Goal: Task Accomplishment & Management: Use online tool/utility

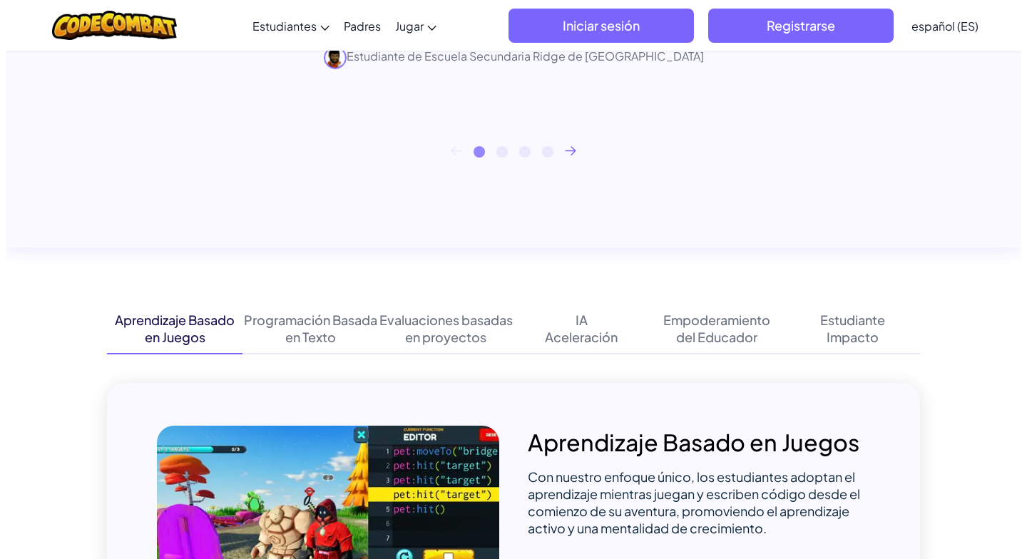
scroll to position [285, 0]
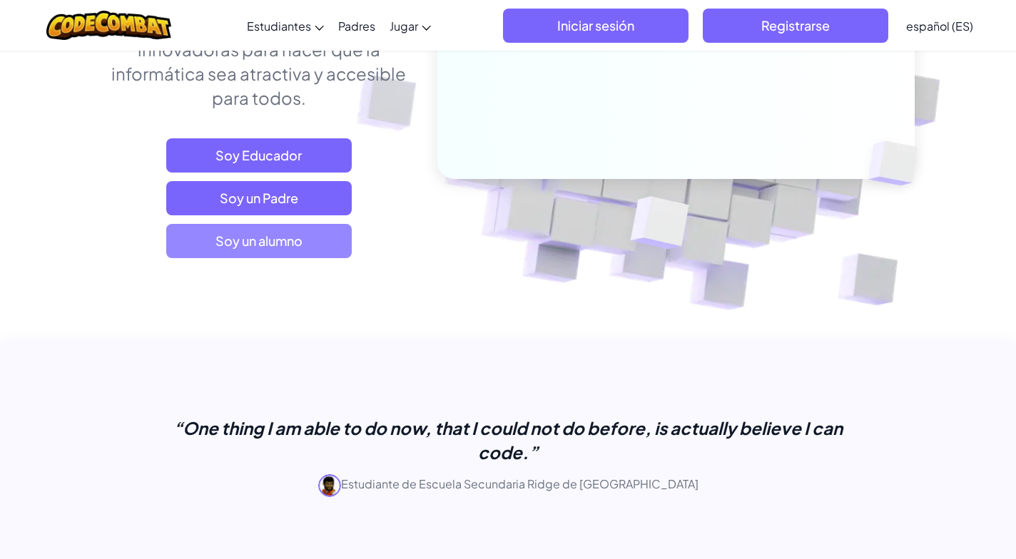
click at [288, 243] on span "Soy un alumno" at bounding box center [258, 241] width 185 height 34
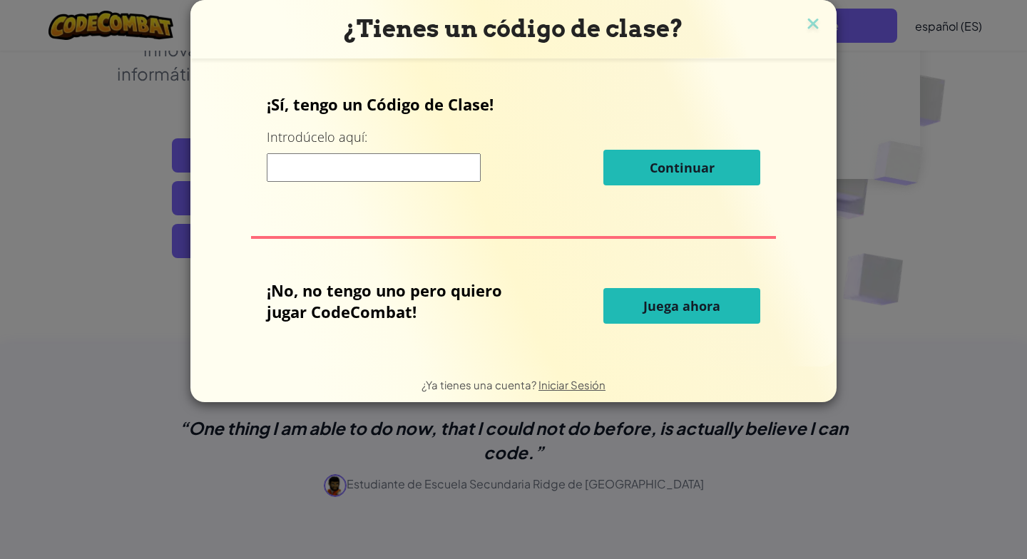
click at [712, 313] on span "Juega ahora" at bounding box center [681, 305] width 77 height 17
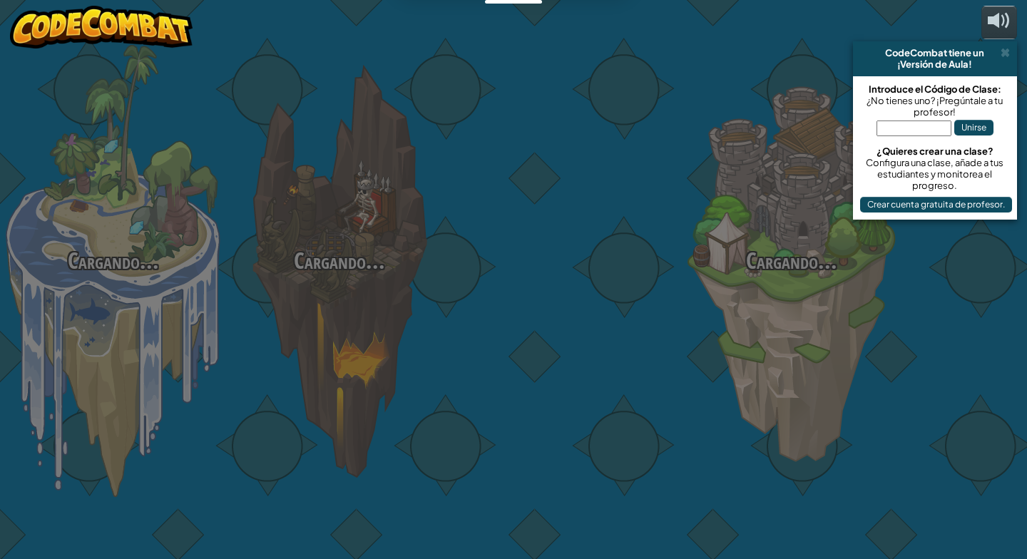
select select "es-ES"
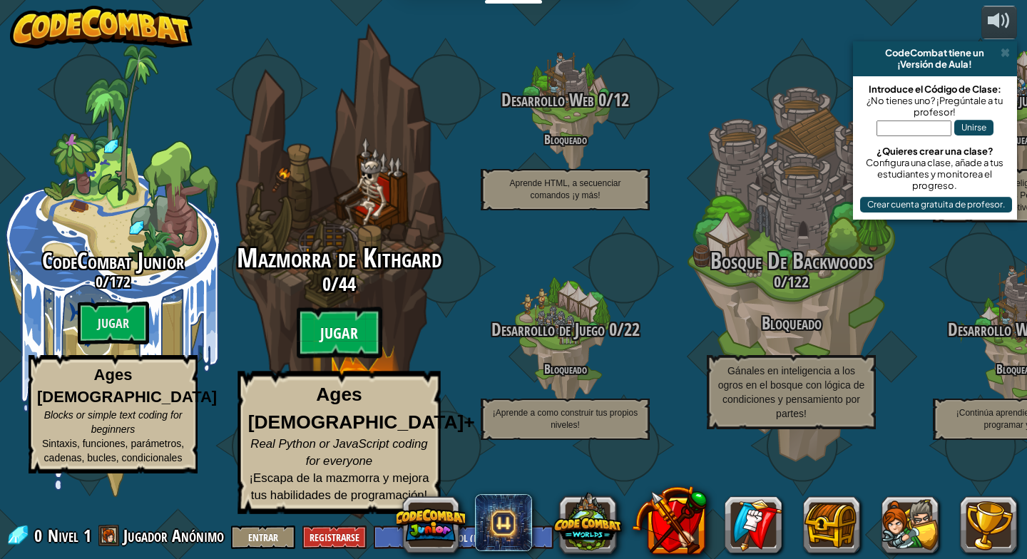
click at [355, 359] on btn "Jugar" at bounding box center [340, 332] width 86 height 51
select select "es-ES"
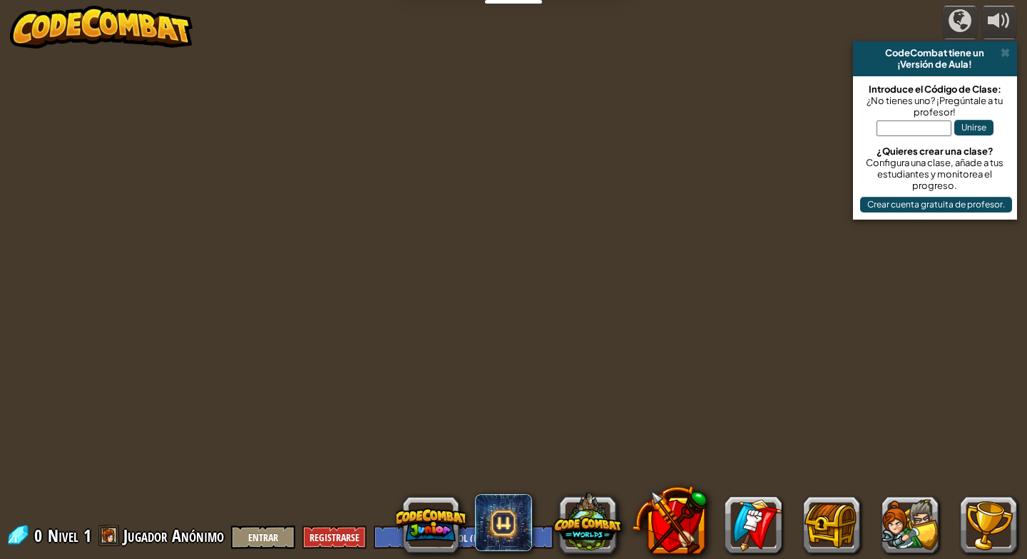
select select "es-ES"
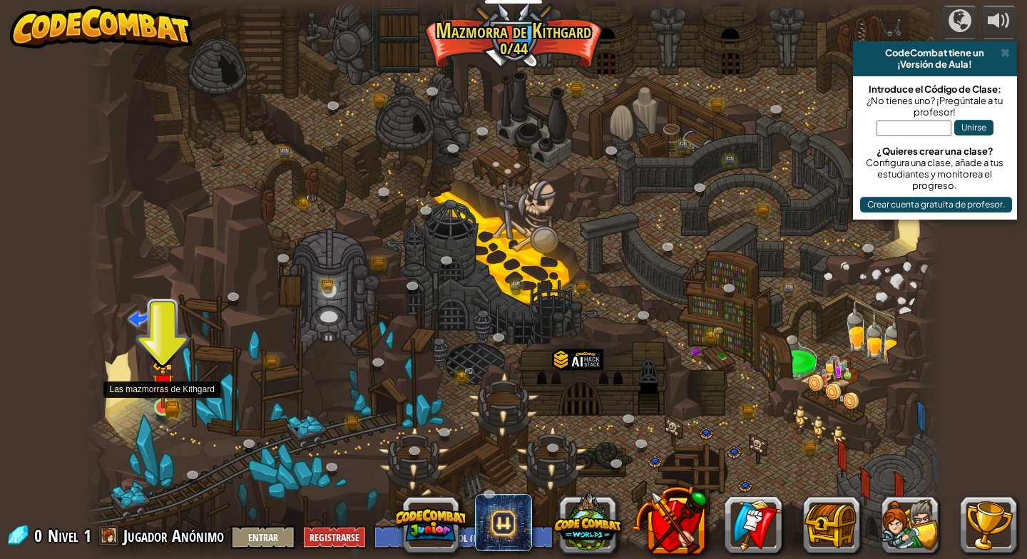
click at [159, 404] on img at bounding box center [163, 385] width 22 height 48
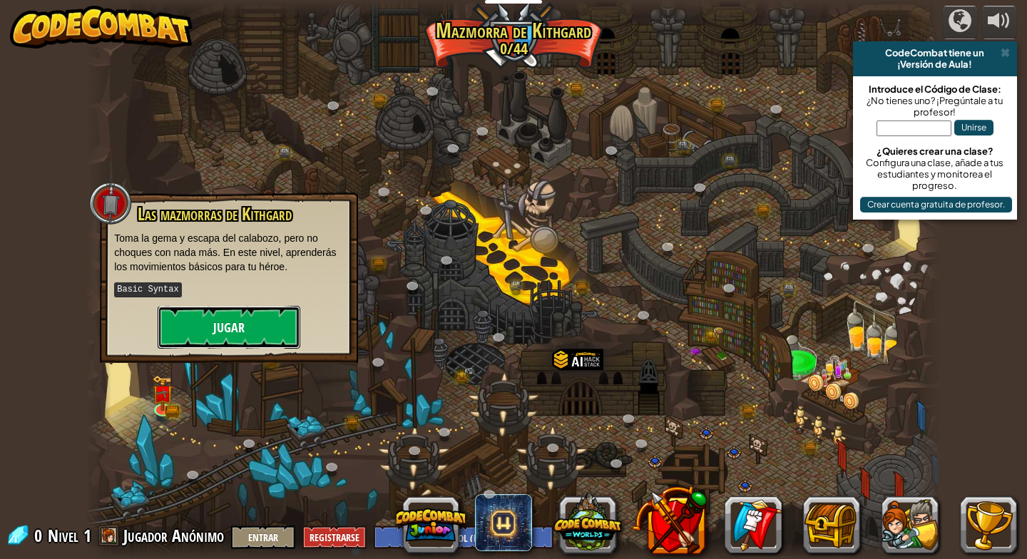
click at [245, 325] on button "Jugar" at bounding box center [229, 327] width 143 height 43
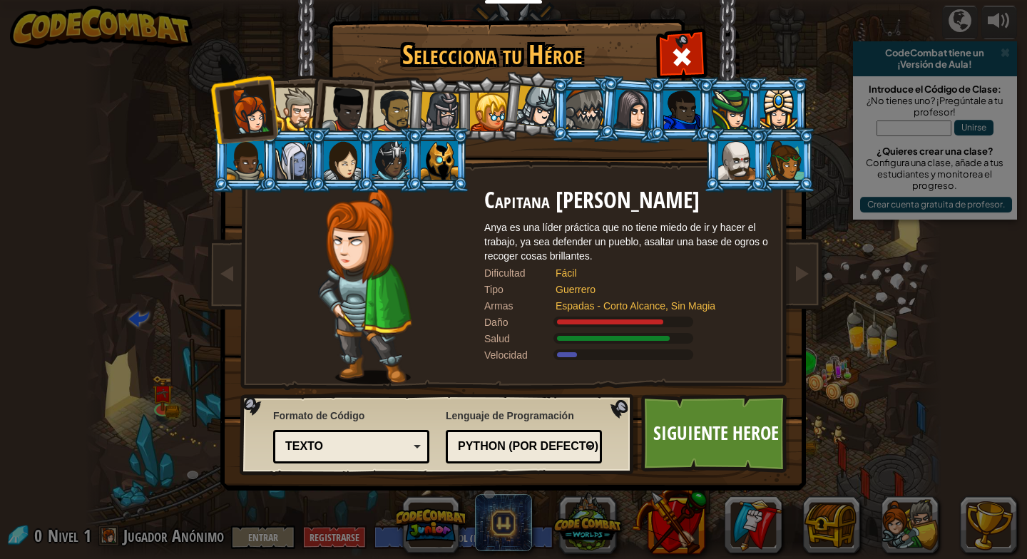
click at [437, 113] on div at bounding box center [440, 112] width 41 height 41
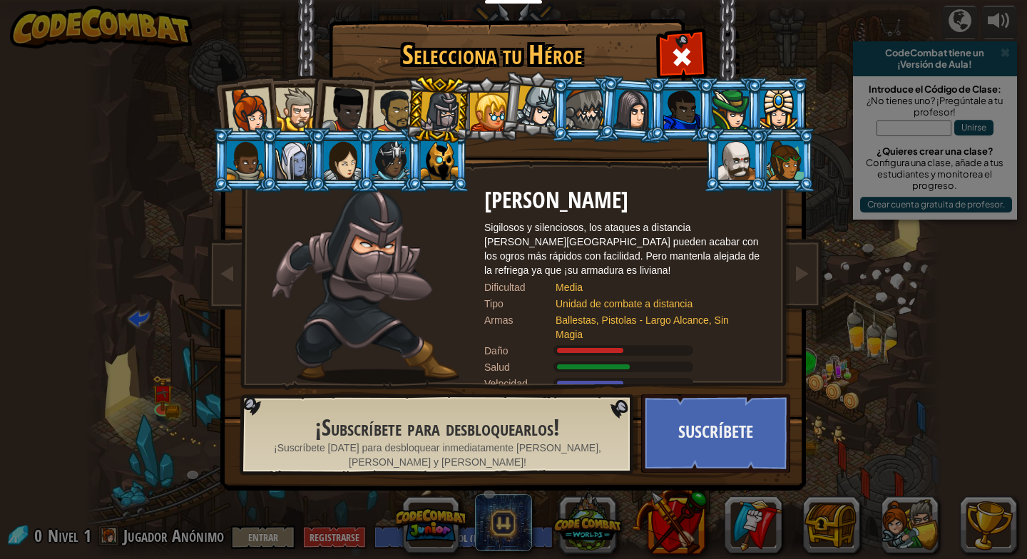
click at [257, 116] on div at bounding box center [248, 111] width 47 height 47
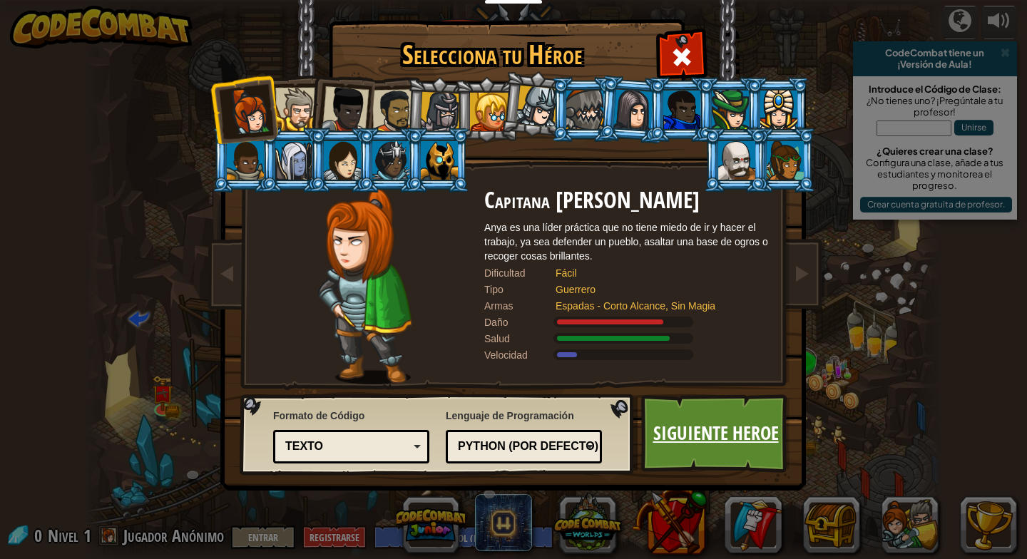
click at [740, 433] on link "Siguiente Heroe" at bounding box center [715, 433] width 149 height 78
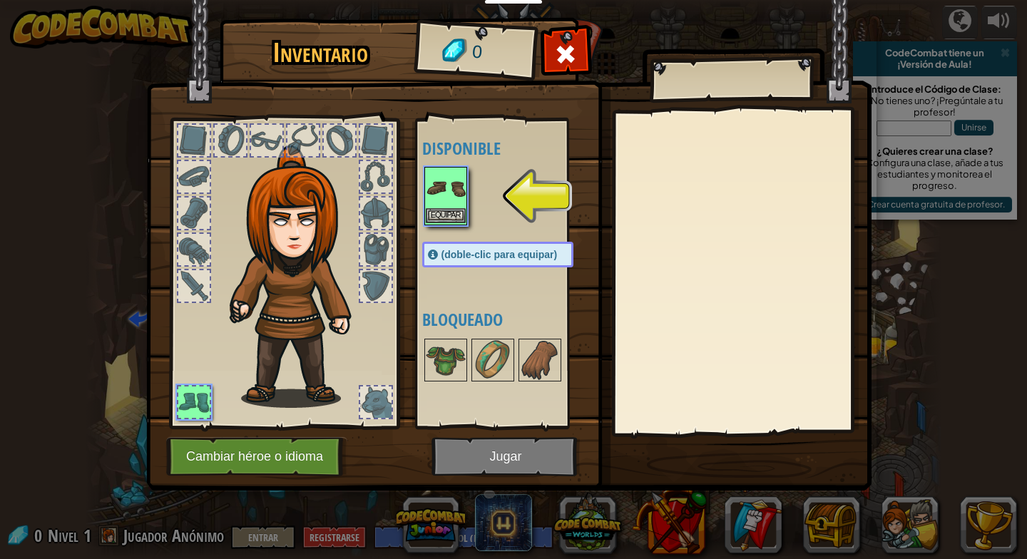
click at [443, 194] on img at bounding box center [446, 188] width 40 height 40
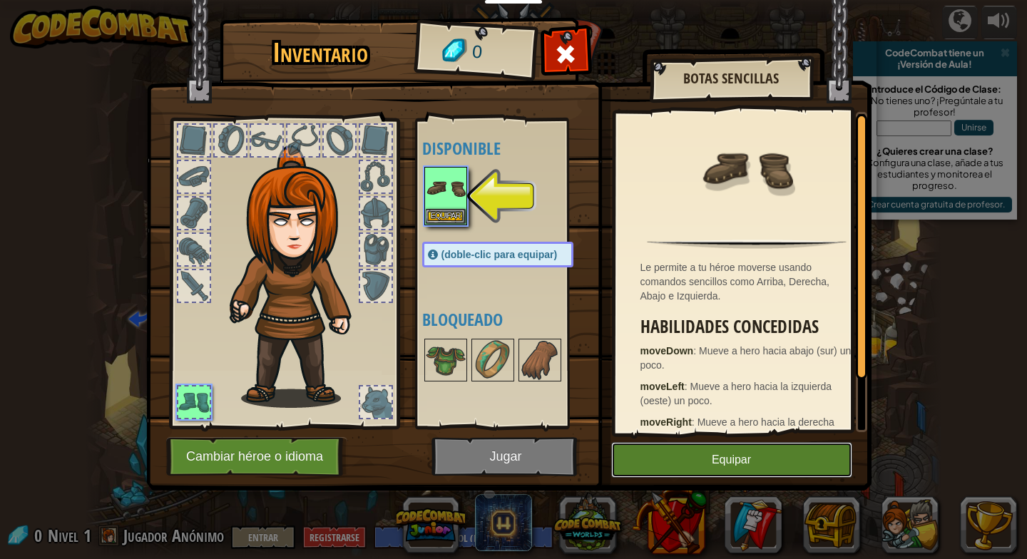
click at [793, 455] on button "Equipar" at bounding box center [731, 460] width 241 height 36
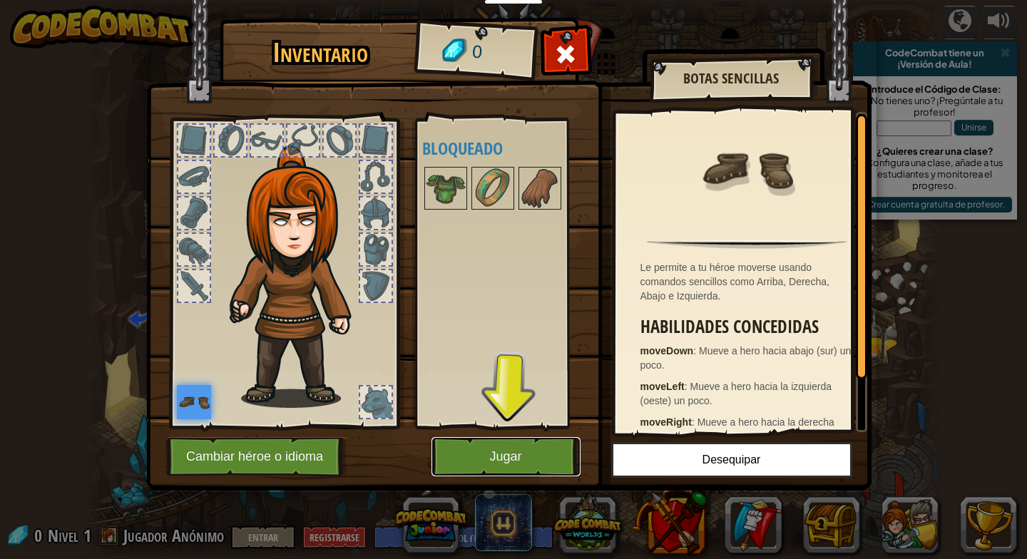
click at [531, 451] on button "Jugar" at bounding box center [506, 456] width 149 height 39
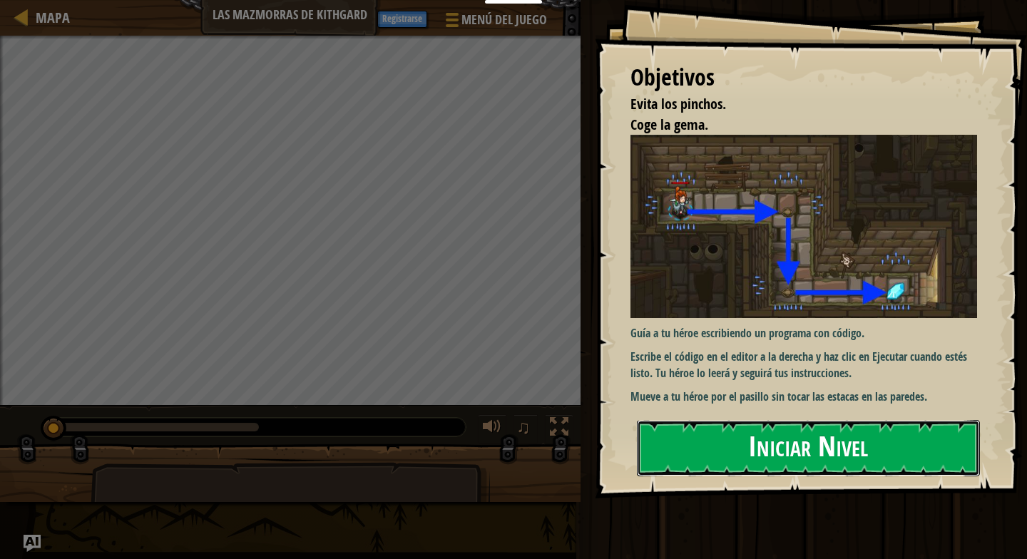
click at [826, 449] on button "Iniciar Nivel" at bounding box center [808, 448] width 343 height 56
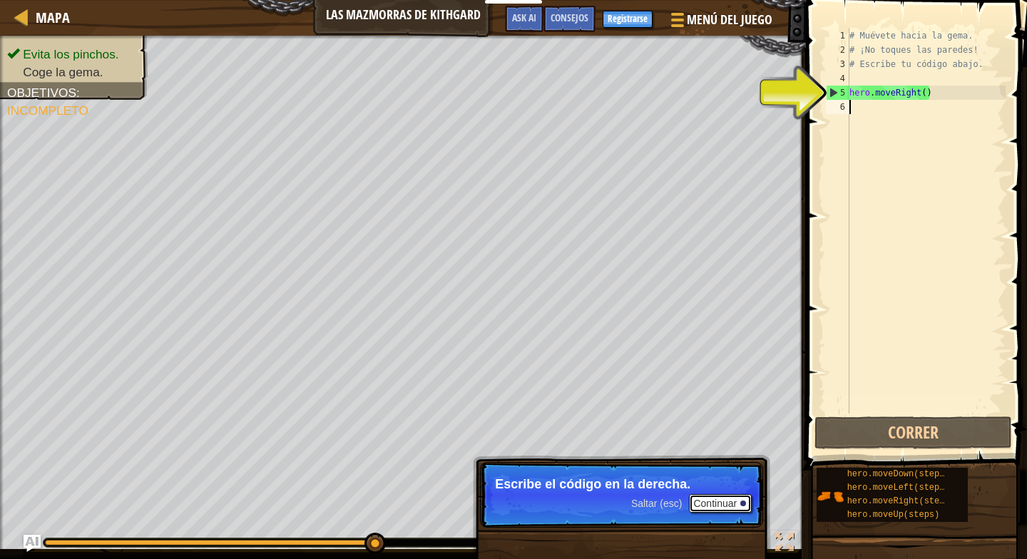
click at [725, 509] on button "Continuar" at bounding box center [720, 503] width 63 height 19
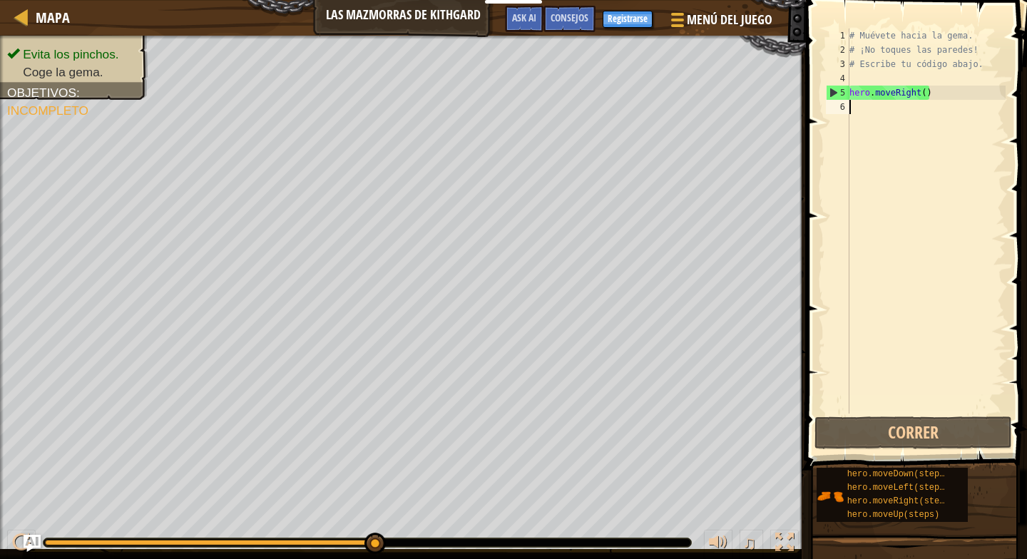
click at [895, 113] on div "# Muévete hacia la gema. # ¡No toques las paredes! # Escribe tu código abajo. h…" at bounding box center [926, 236] width 159 height 414
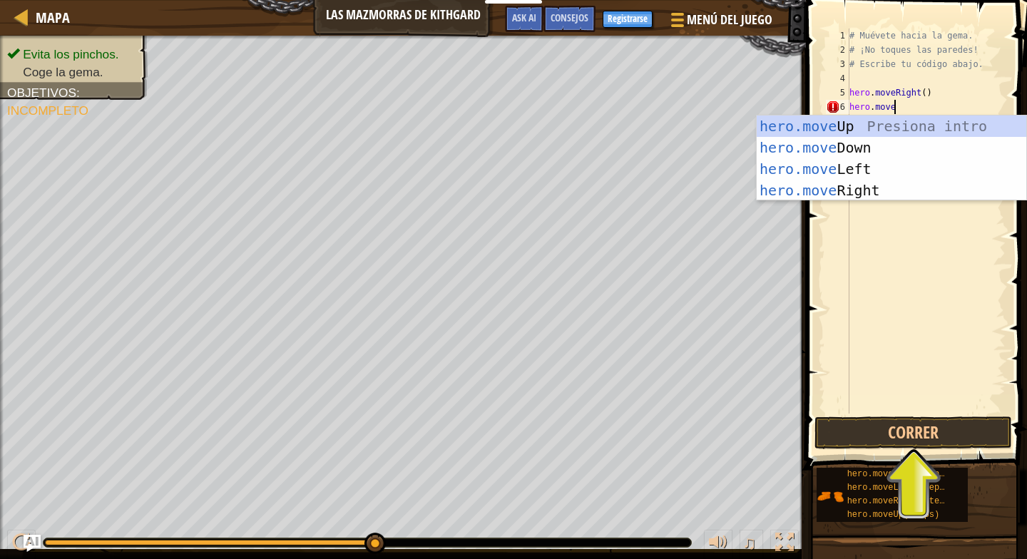
scroll to position [6, 6]
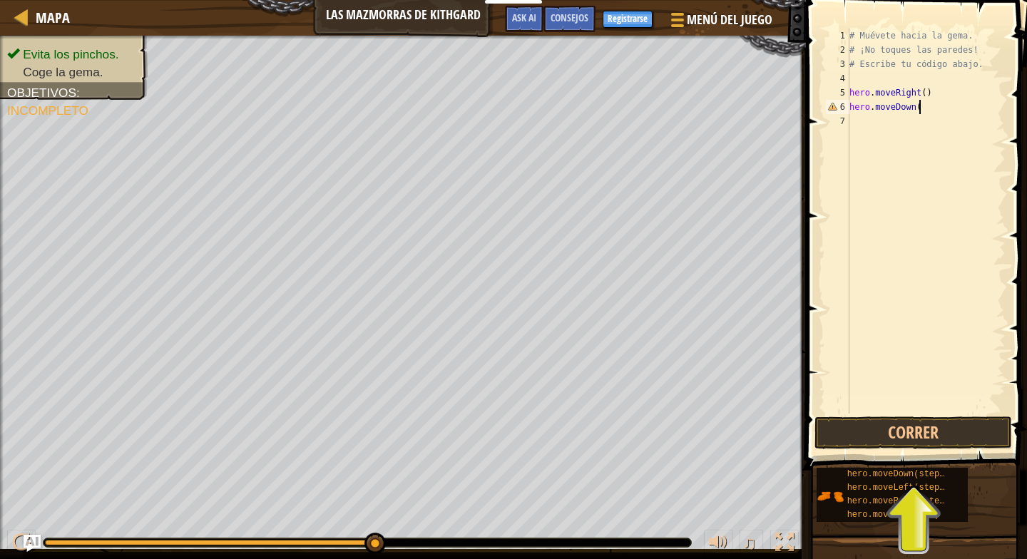
type textarea "hero.moveDown()"
type textarea "hero.moveRight()"
click at [932, 441] on button "Correr" at bounding box center [914, 433] width 198 height 33
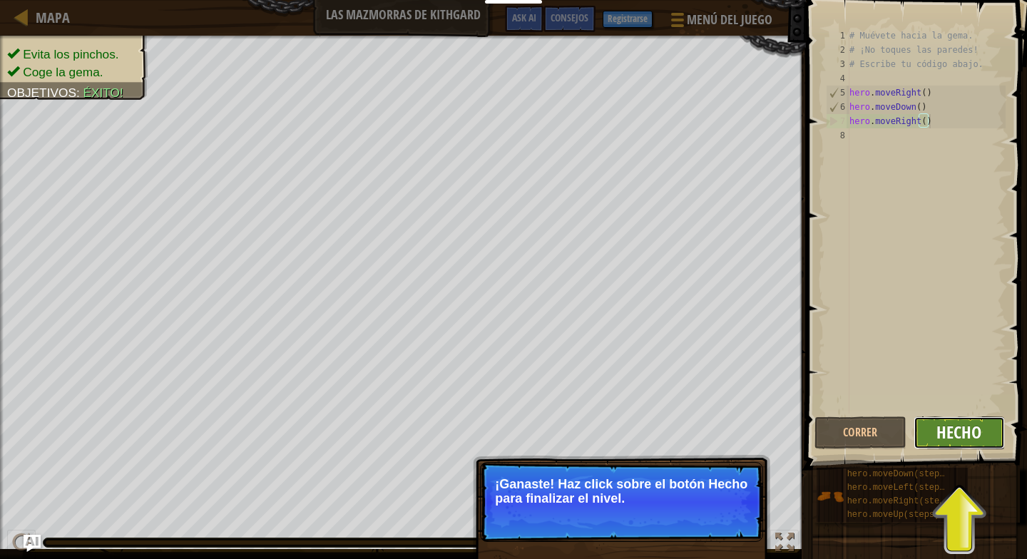
click at [954, 432] on span "Hecho" at bounding box center [959, 432] width 45 height 23
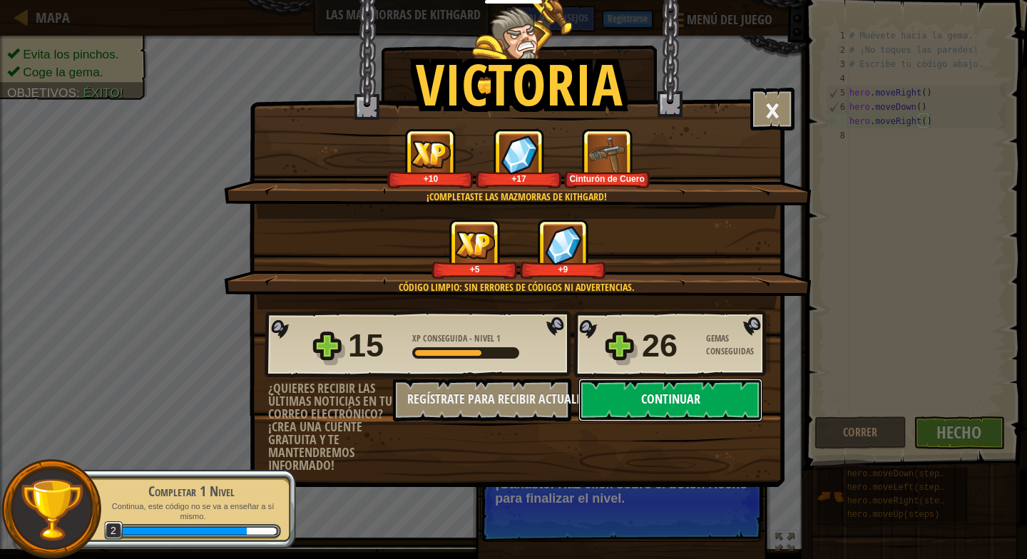
click at [748, 394] on button "Continuar" at bounding box center [671, 400] width 184 height 43
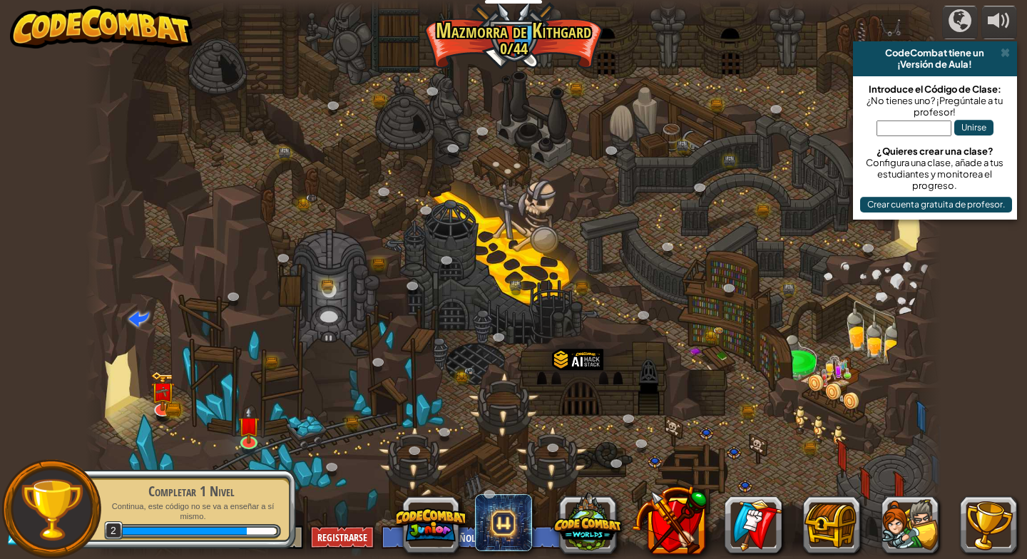
select select "es-ES"
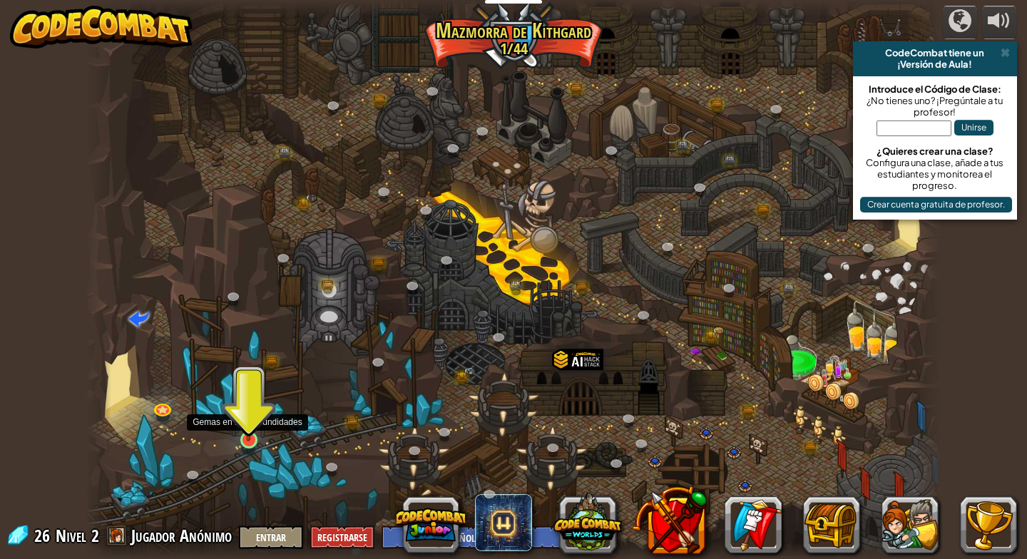
click at [250, 432] on img at bounding box center [249, 417] width 22 height 50
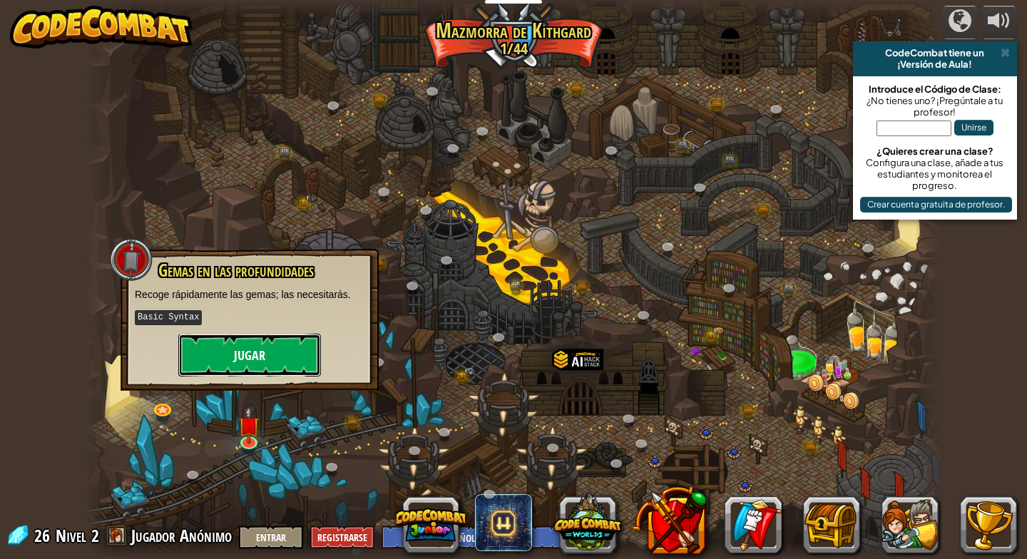
click at [292, 356] on button "Jugar" at bounding box center [249, 355] width 143 height 43
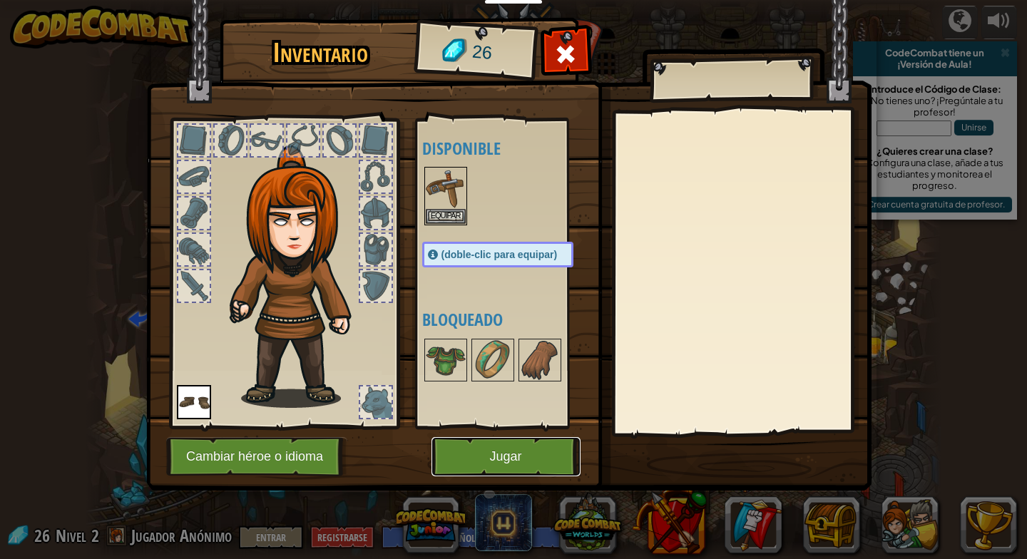
click at [550, 456] on button "Jugar" at bounding box center [506, 456] width 149 height 39
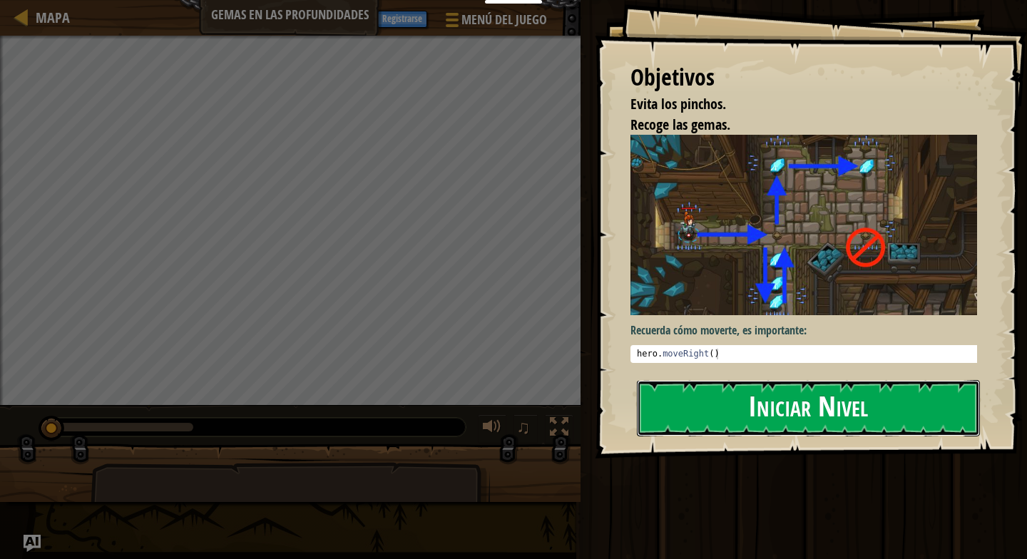
click at [803, 399] on button "Iniciar Nivel" at bounding box center [808, 408] width 343 height 56
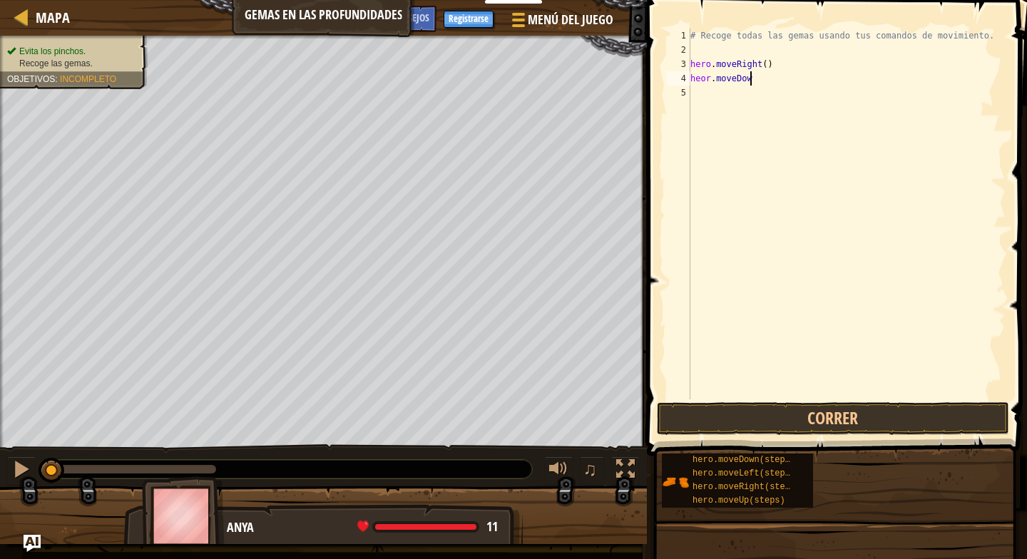
scroll to position [6, 9]
type textarea "heor.moveDown()"
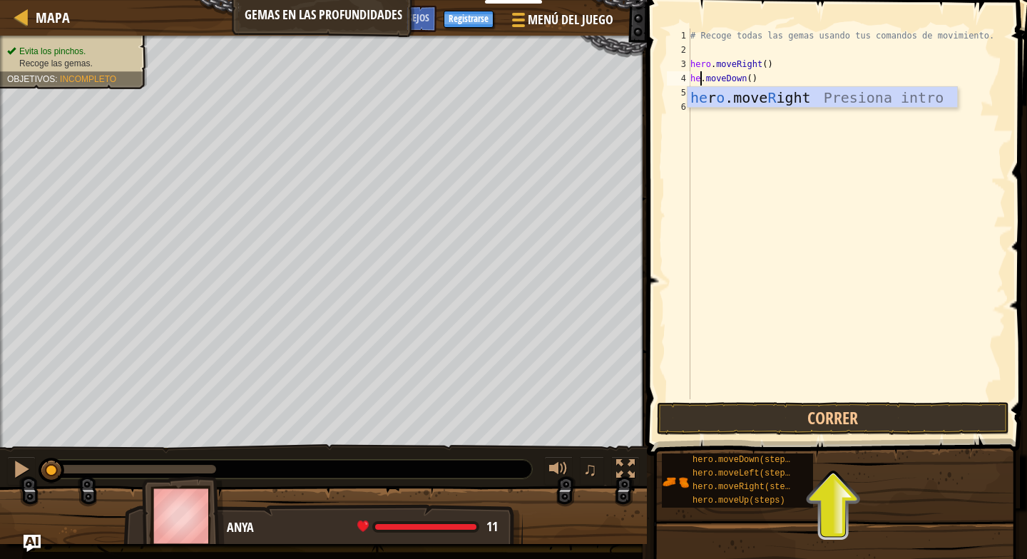
type textarea "hero.moveDown()"
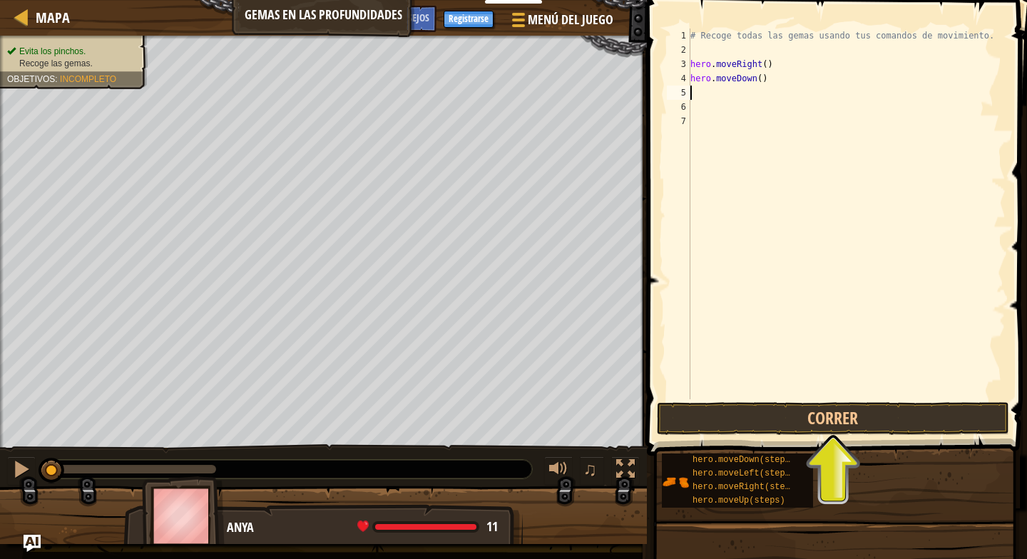
type textarea "hero.moveDown()"
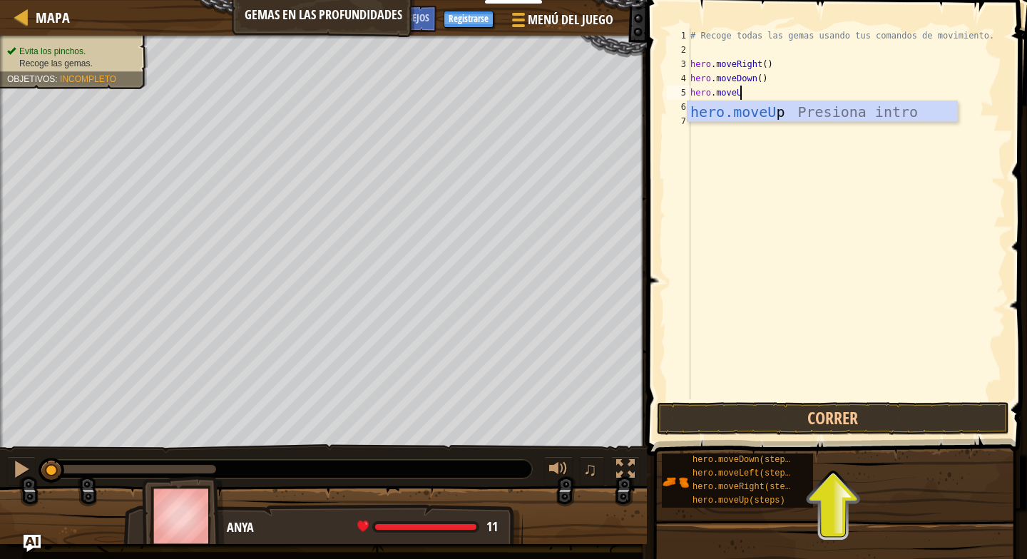
scroll to position [6, 7]
type textarea "hero.moveUp()"
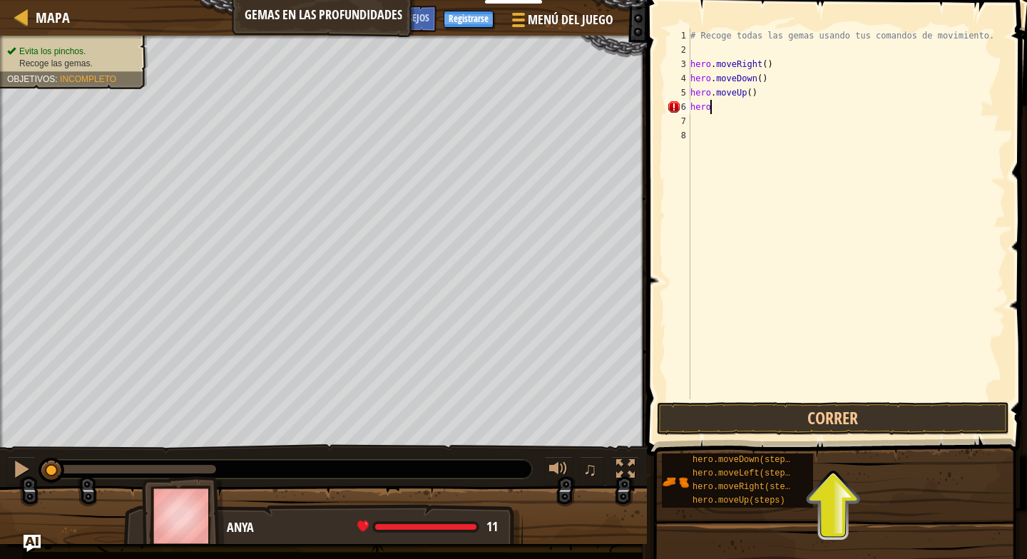
scroll to position [6, 3]
type textarea "hero.moveRight()"
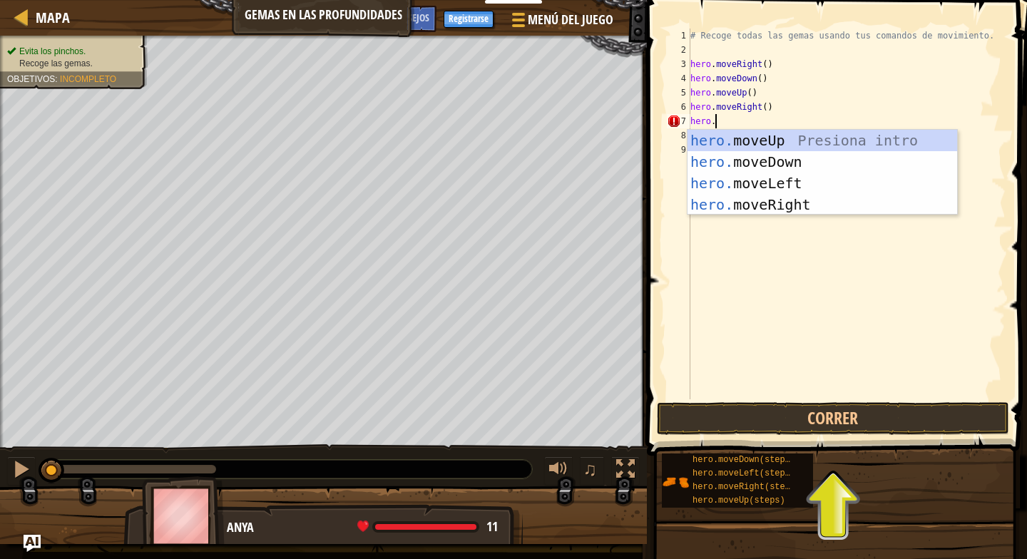
scroll to position [6, 1]
type textarea "h"
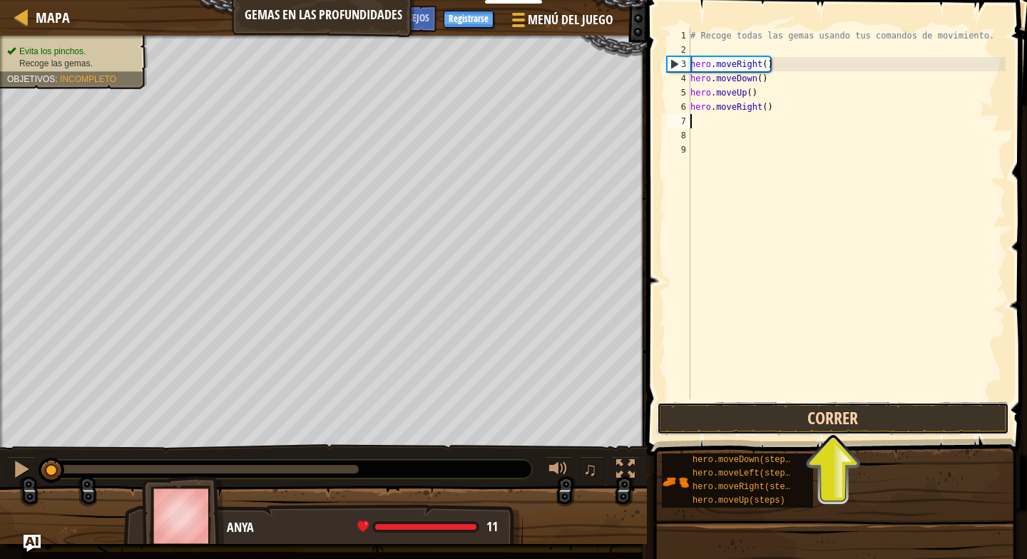
click at [842, 418] on button "Correr" at bounding box center [833, 418] width 352 height 33
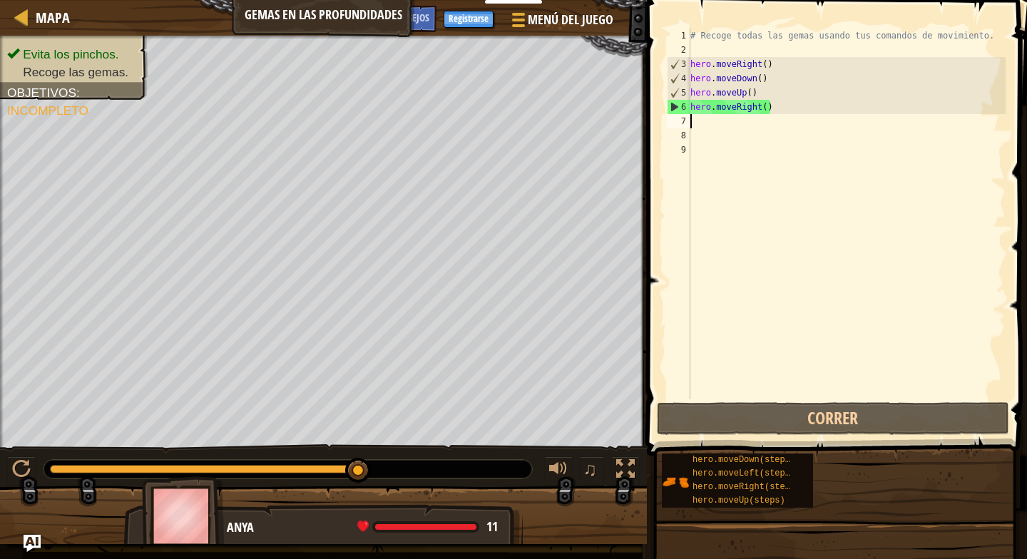
type textarea "hero.moveRight()"
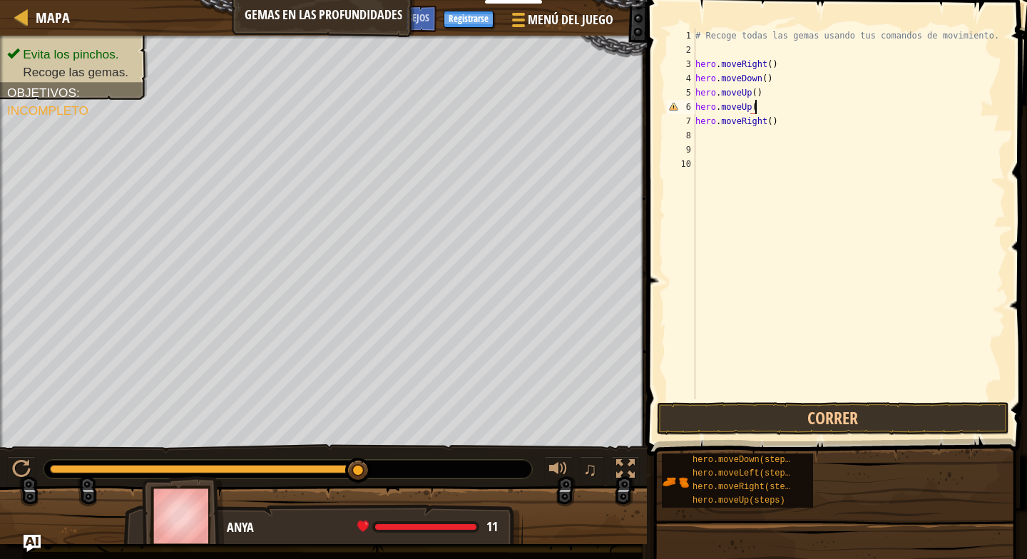
scroll to position [6, 9]
type textarea "hero.moveUp()"
type textarea "hero.moveRight()"
click at [818, 415] on button "Correr" at bounding box center [833, 418] width 352 height 33
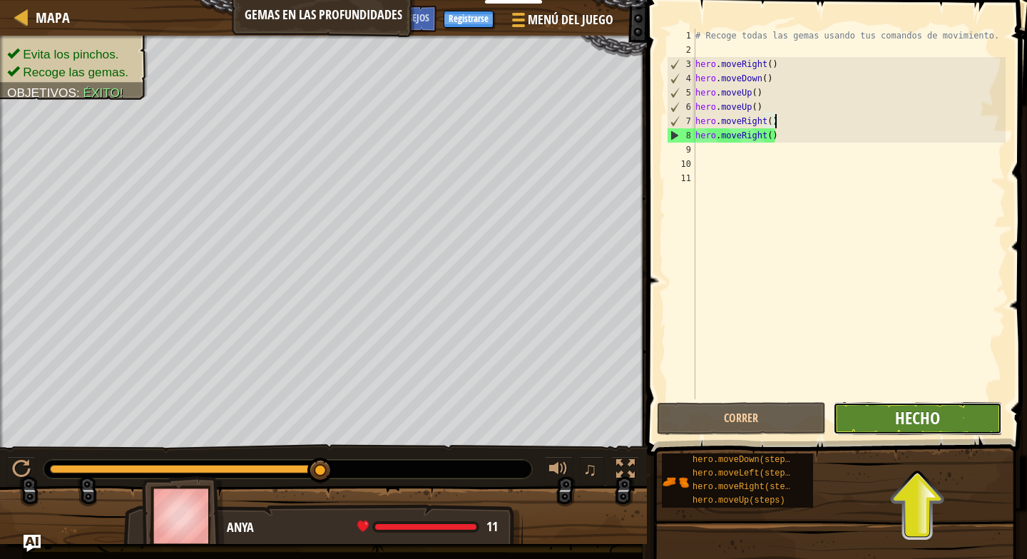
click at [900, 416] on span "Hecho" at bounding box center [917, 418] width 45 height 23
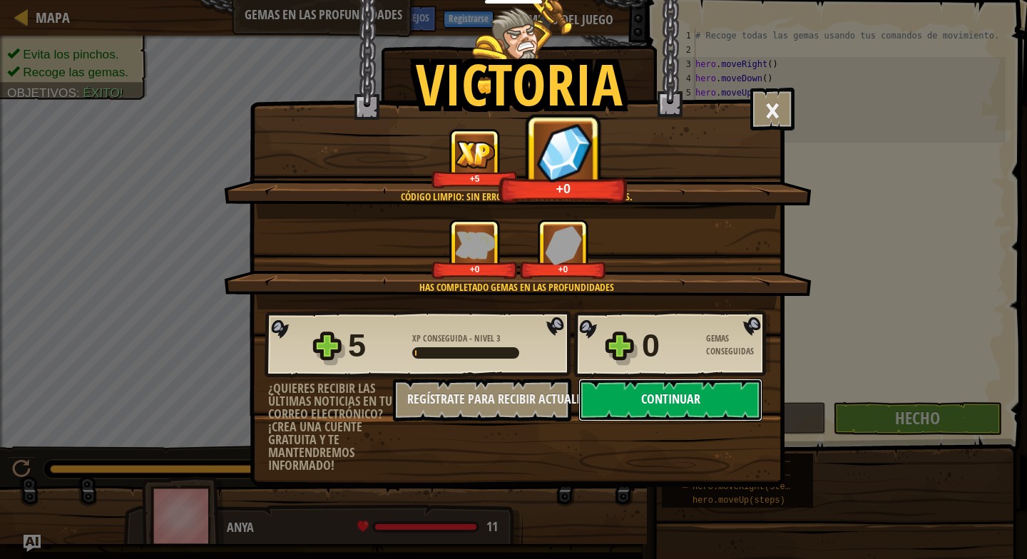
click at [720, 410] on button "Continuar" at bounding box center [671, 400] width 184 height 43
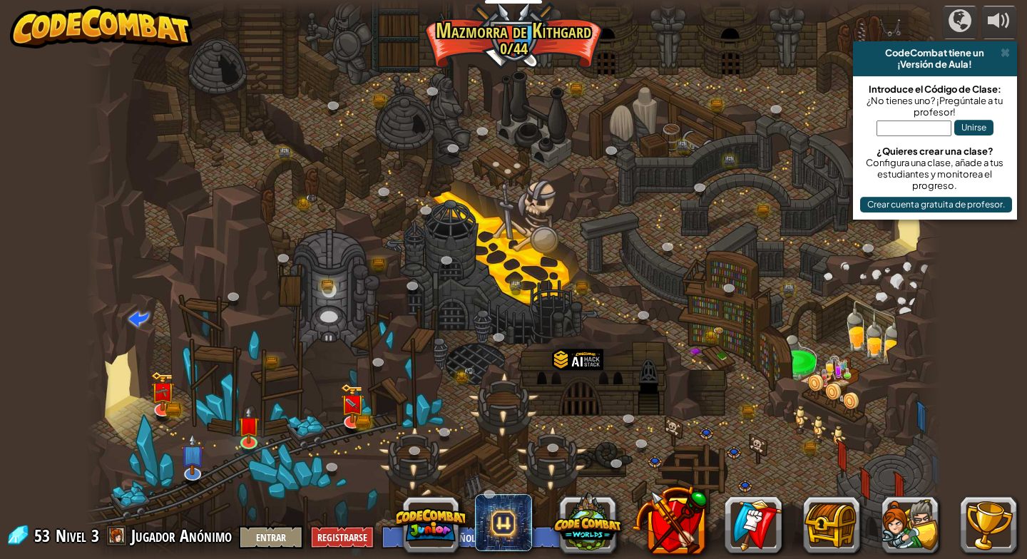
select select "es-ES"
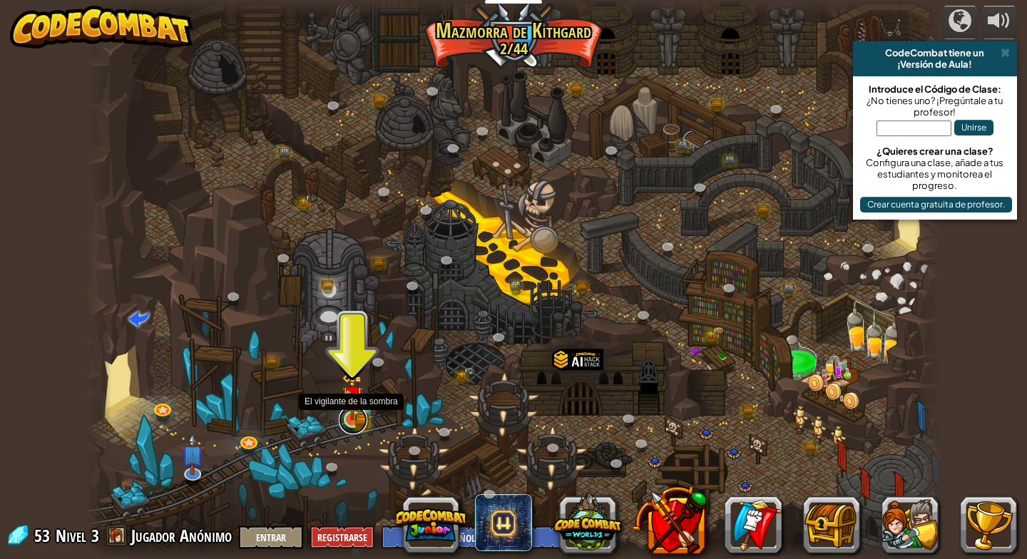
click at [355, 427] on link at bounding box center [353, 420] width 29 height 29
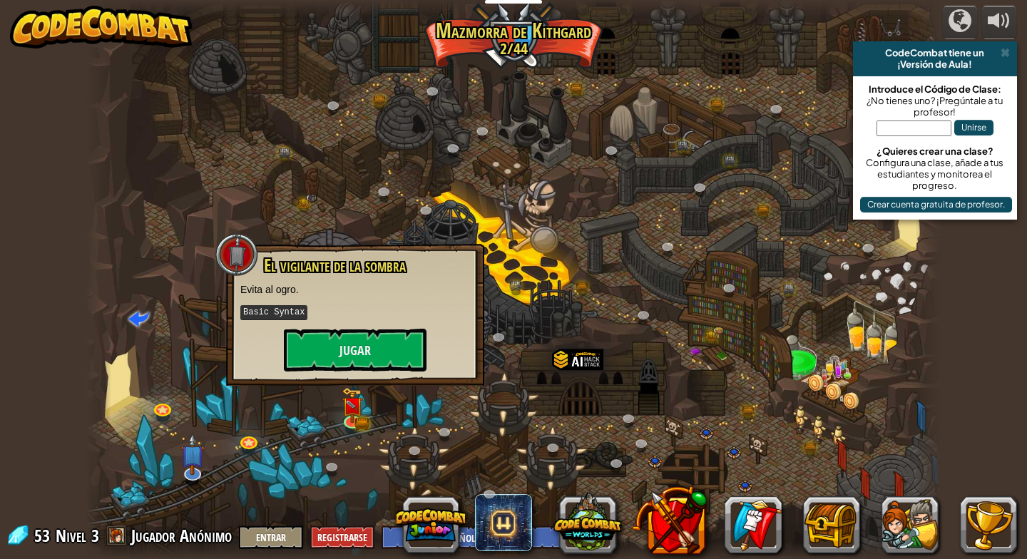
drag, startPoint x: 348, startPoint y: 354, endPoint x: 387, endPoint y: 392, distance: 55.0
click at [387, 392] on div at bounding box center [513, 279] width 855 height 559
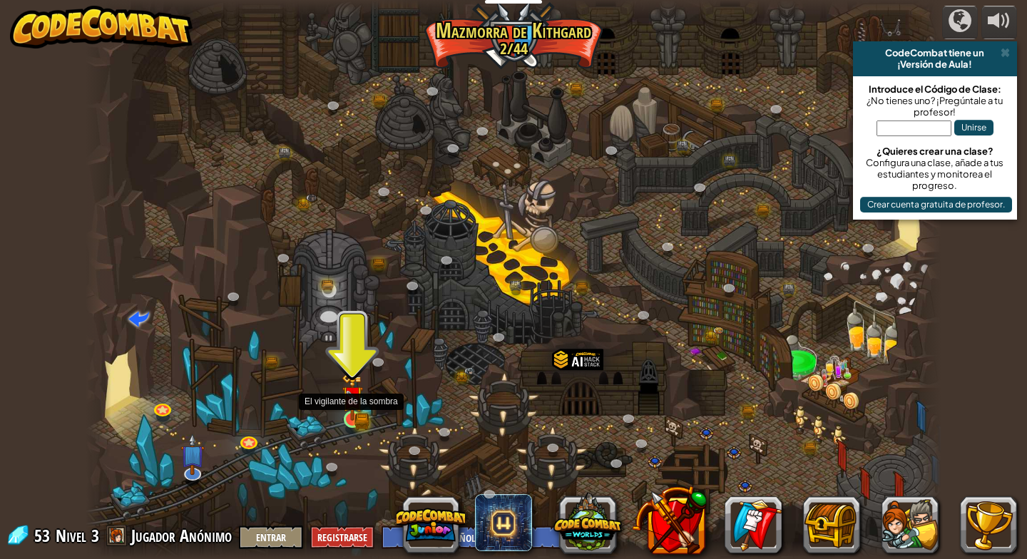
click at [362, 413] on img at bounding box center [353, 397] width 22 height 48
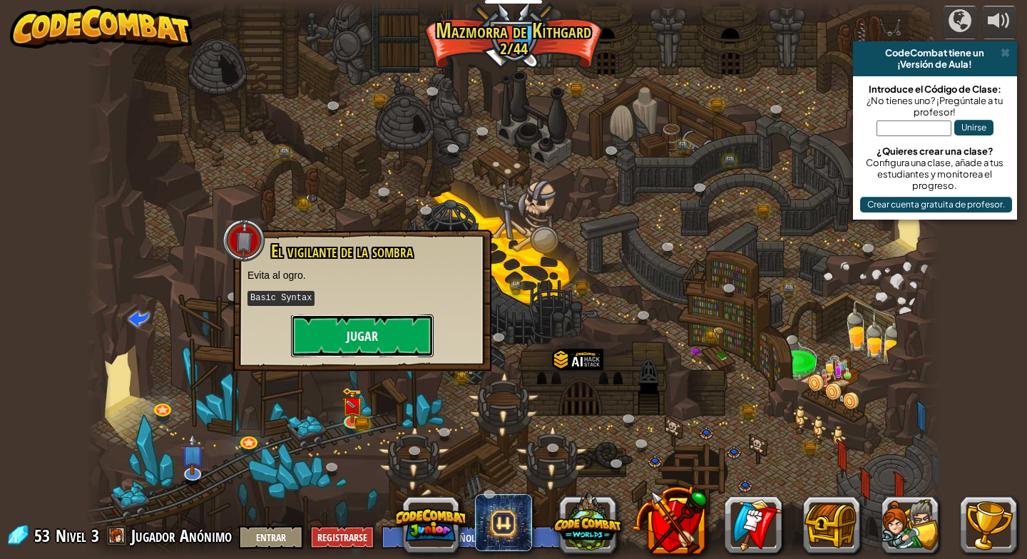
click at [389, 347] on button "Jugar" at bounding box center [362, 336] width 143 height 43
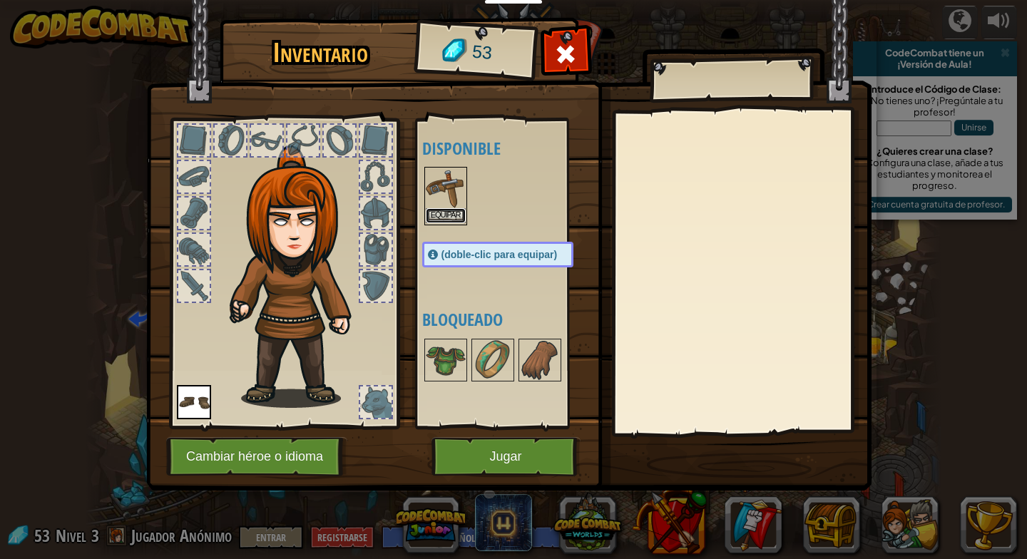
click at [451, 215] on button "Equipar" at bounding box center [446, 215] width 40 height 15
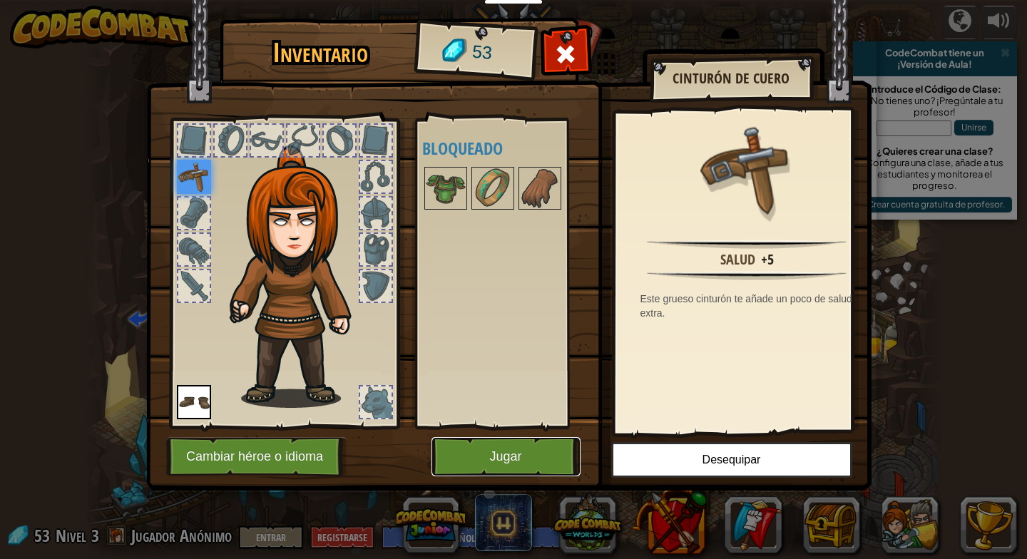
click at [519, 450] on button "Jugar" at bounding box center [506, 456] width 149 height 39
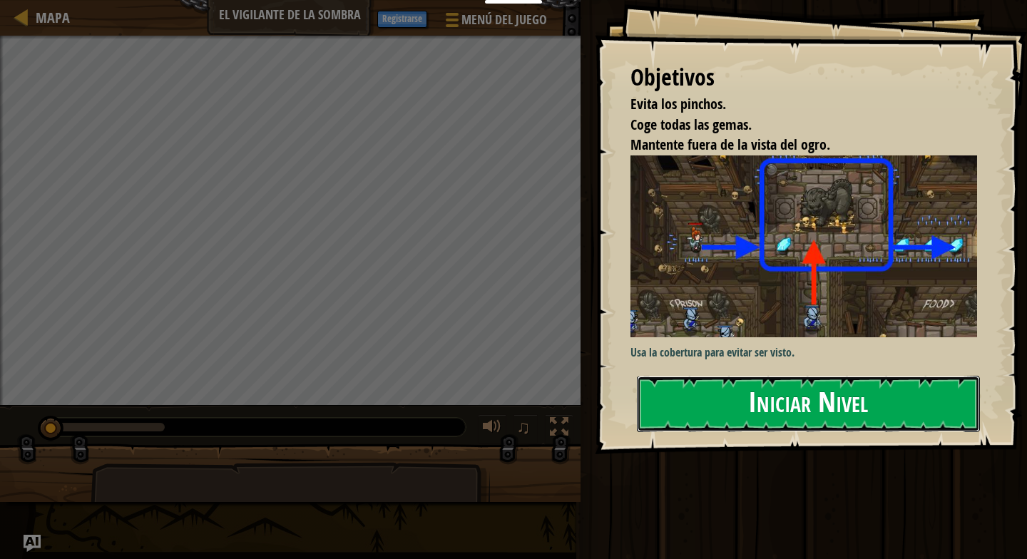
click at [846, 404] on button "Iniciar Nivel" at bounding box center [808, 404] width 343 height 56
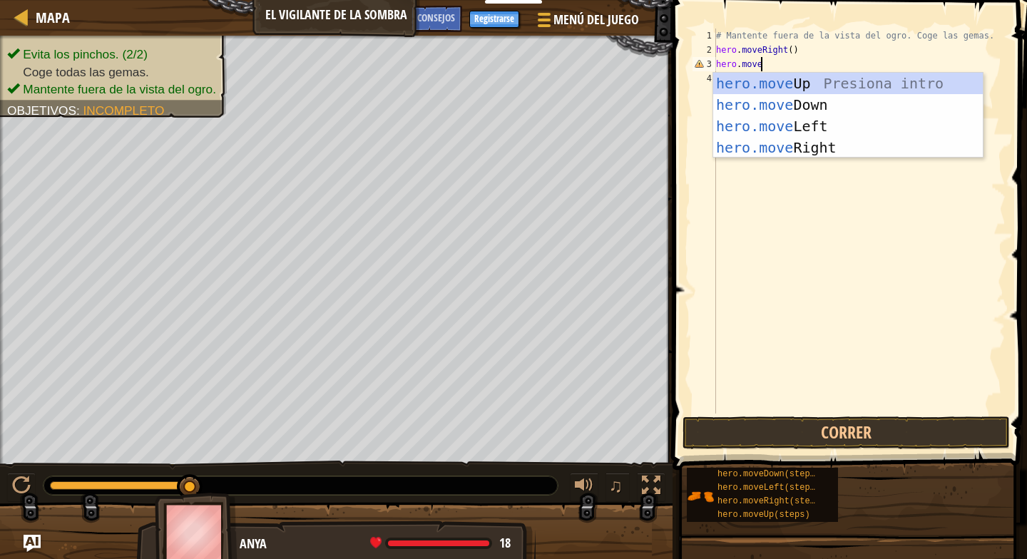
scroll to position [6, 7]
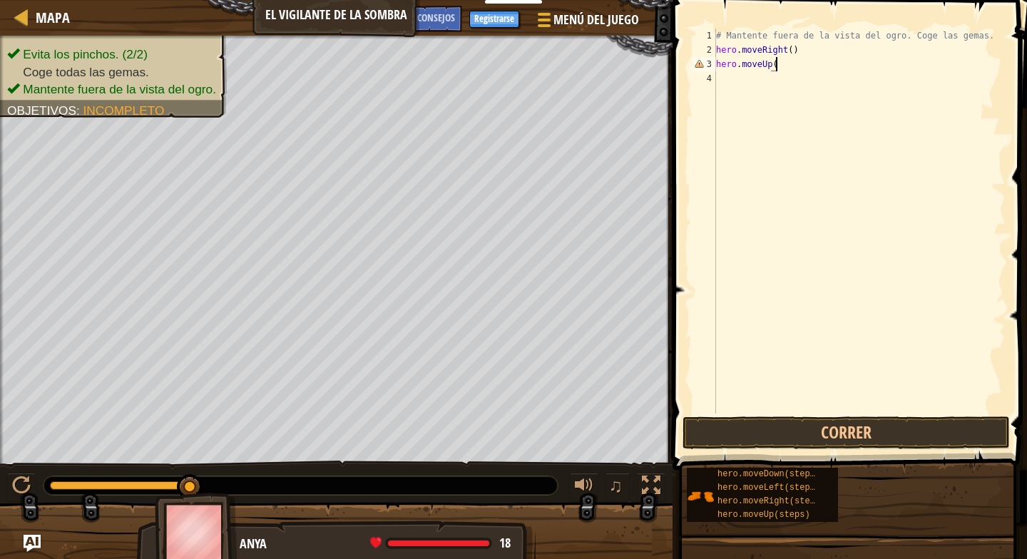
type textarea "hero.moveUp()"
type textarea "hero.moveRight()"
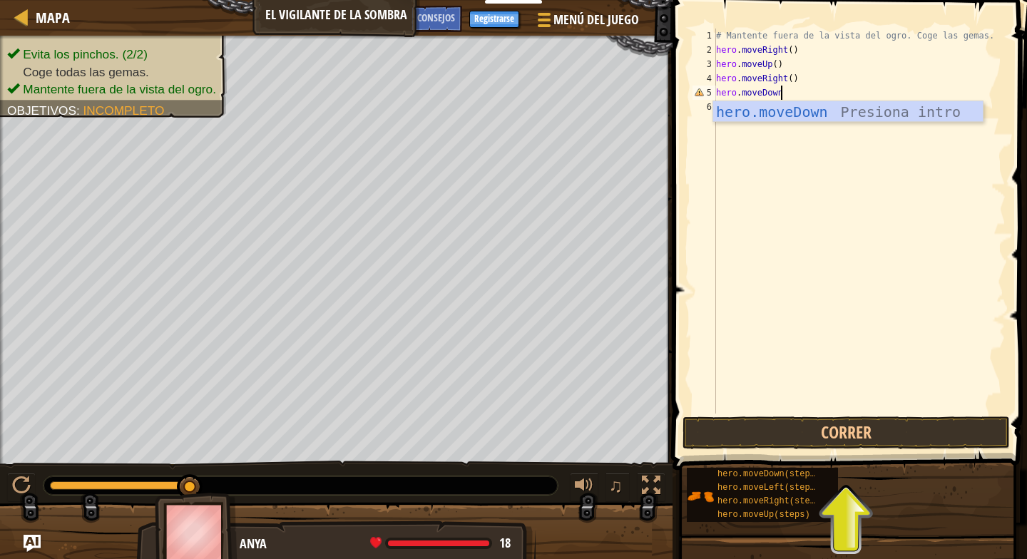
scroll to position [6, 10]
type textarea "hero.moveDown()"
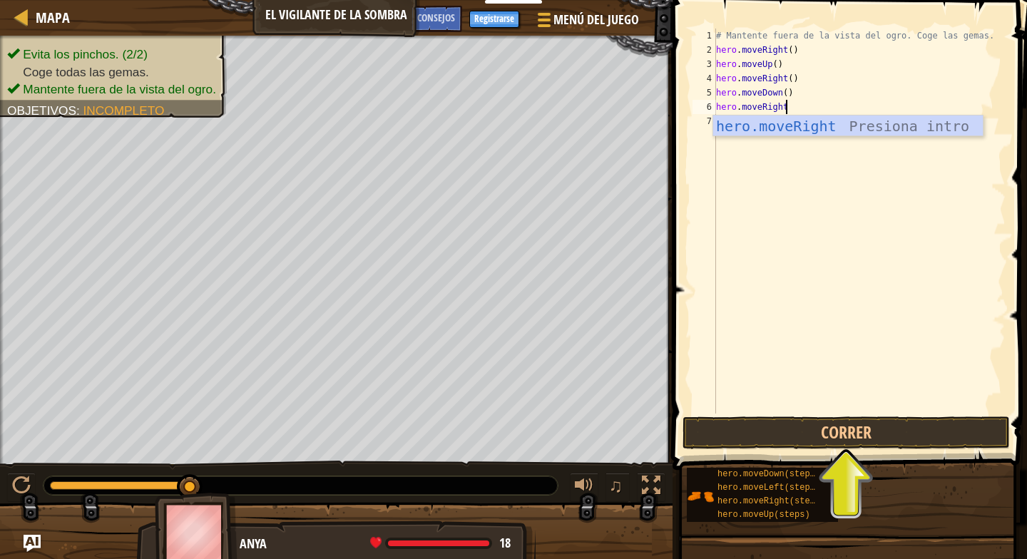
scroll to position [6, 11]
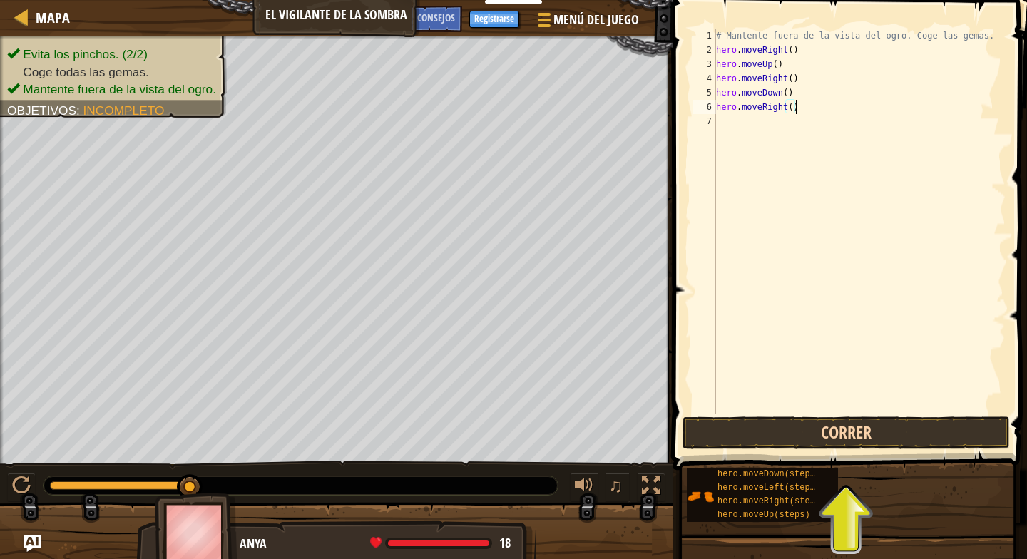
type textarea "hero.moveRight()"
click at [857, 428] on button "Correr" at bounding box center [846, 433] width 327 height 33
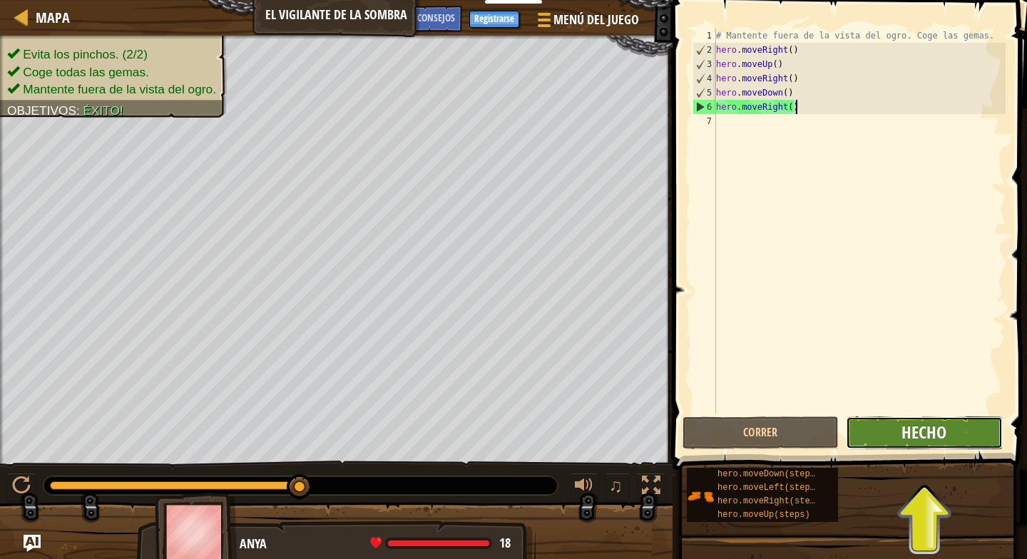
click at [944, 433] on span "Hecho" at bounding box center [924, 432] width 45 height 23
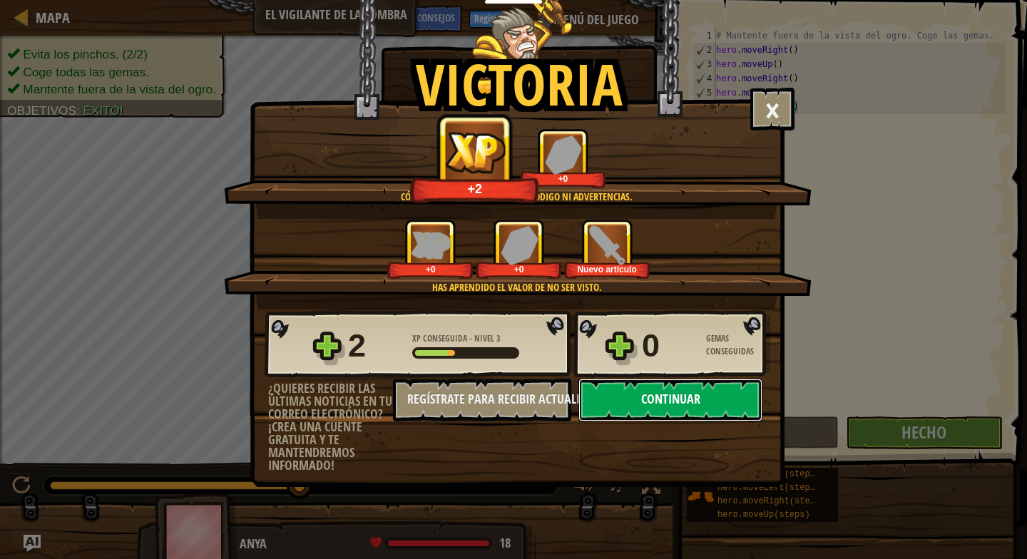
click at [715, 401] on button "Continuar" at bounding box center [671, 400] width 184 height 43
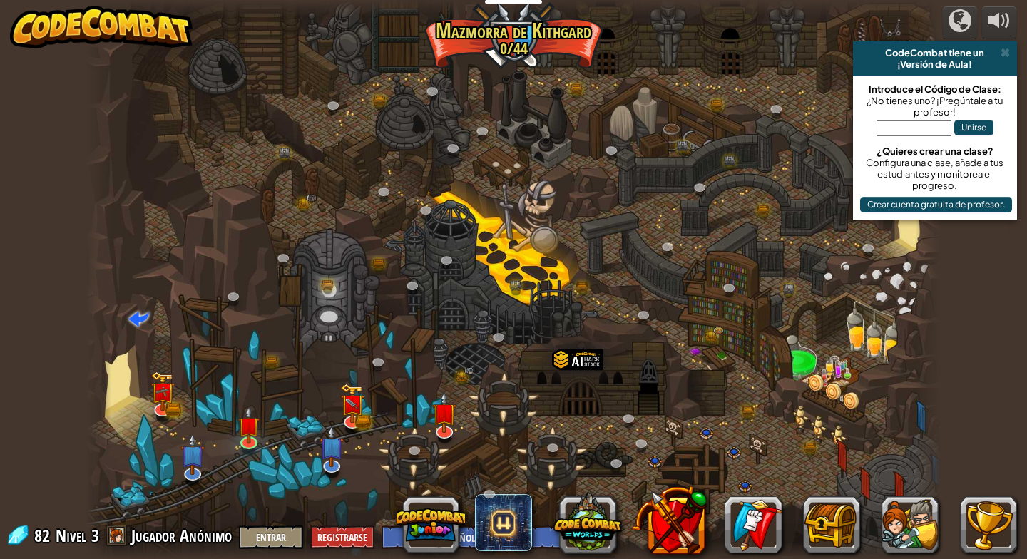
select select "es-ES"
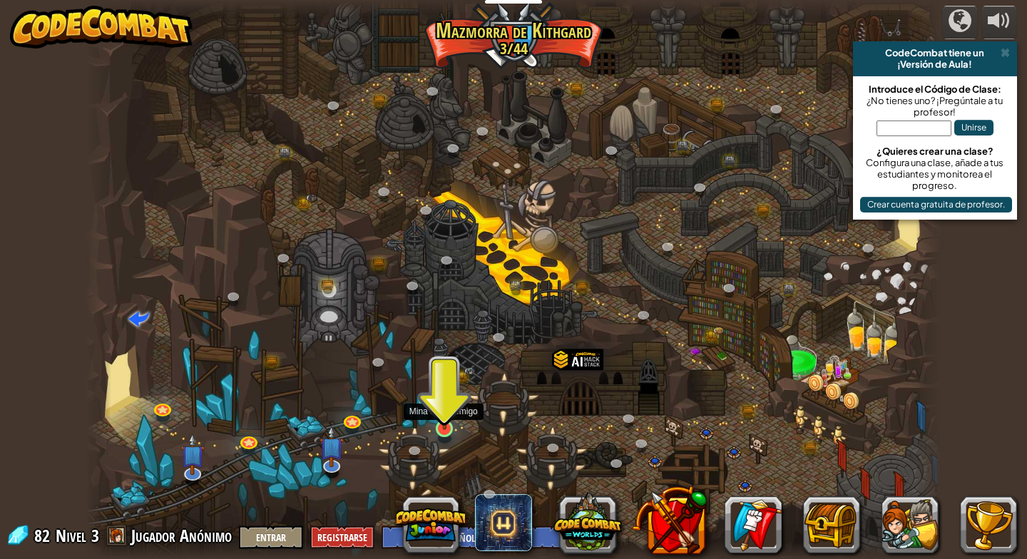
click at [439, 428] on img at bounding box center [445, 405] width 22 height 50
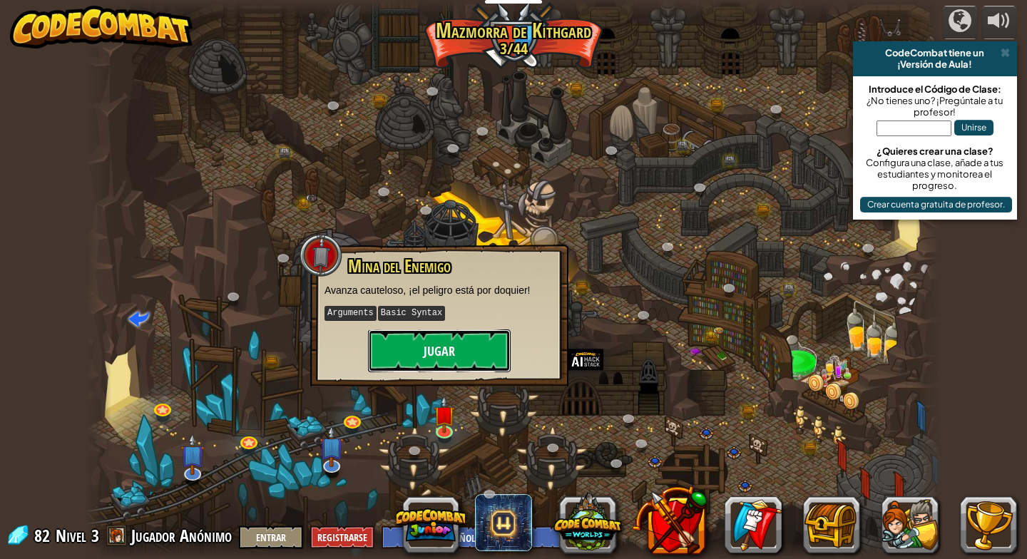
click at [436, 355] on button "Jugar" at bounding box center [439, 351] width 143 height 43
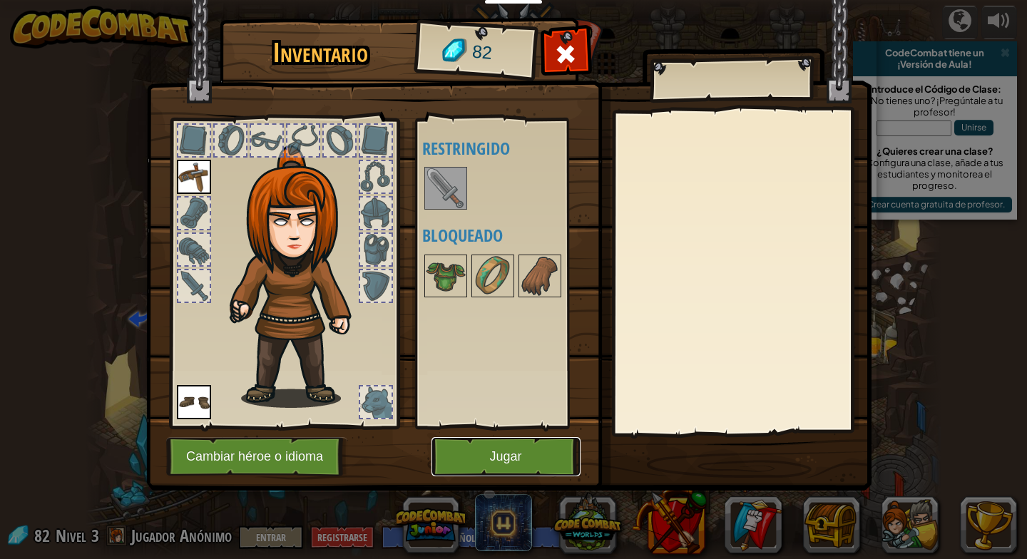
click at [524, 447] on button "Jugar" at bounding box center [506, 456] width 149 height 39
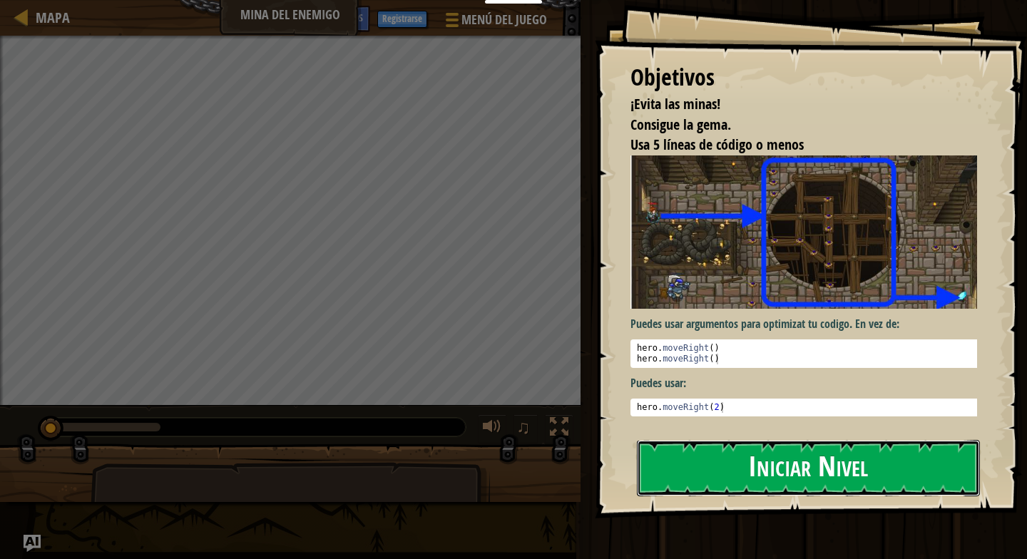
click at [799, 473] on button "Iniciar Nivel" at bounding box center [808, 468] width 343 height 56
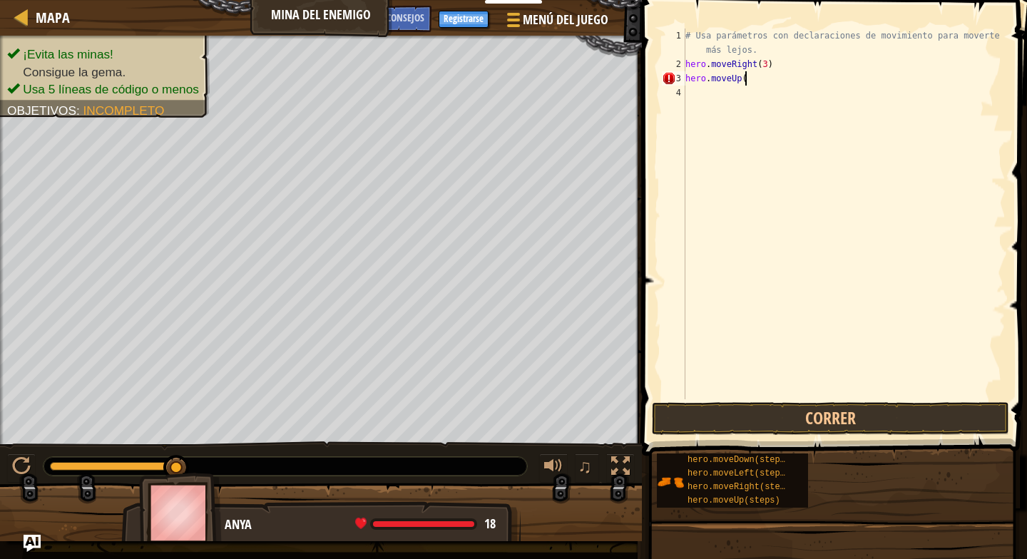
scroll to position [6, 9]
type textarea "hero.moveUp(1)"
type textarea "hero.moveRight(1)"
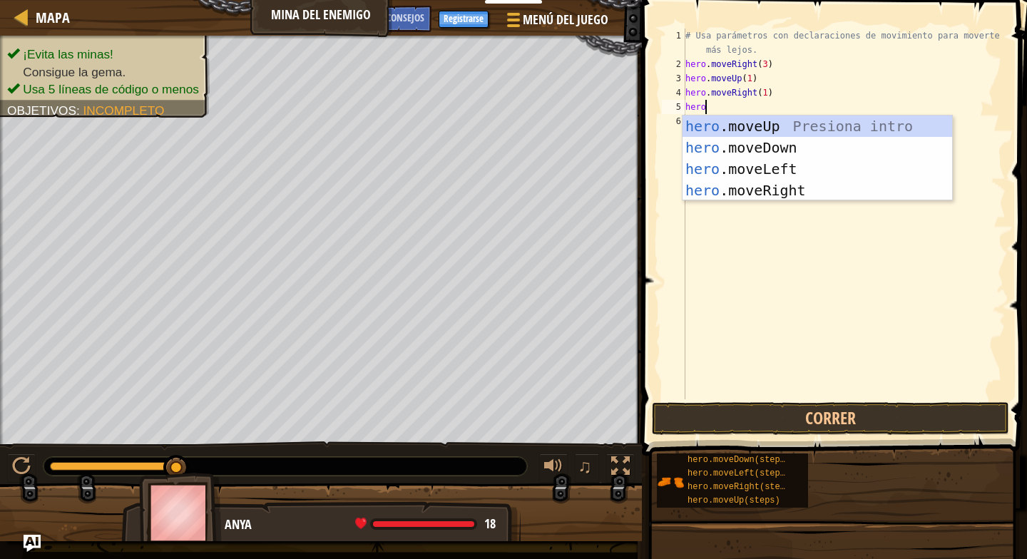
scroll to position [6, 3]
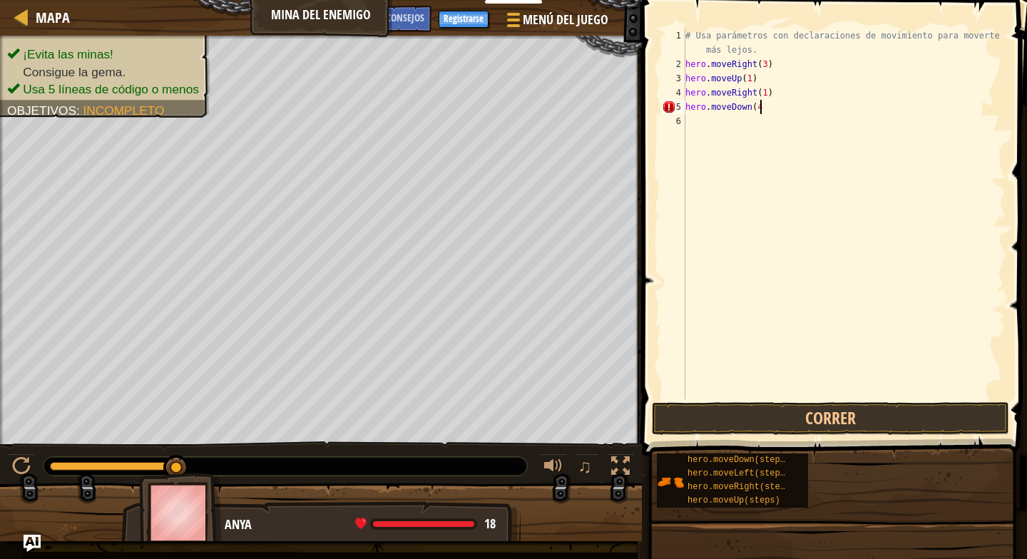
type textarea "hero.moveDown(4)"
click at [851, 412] on button "Correr" at bounding box center [830, 418] width 357 height 33
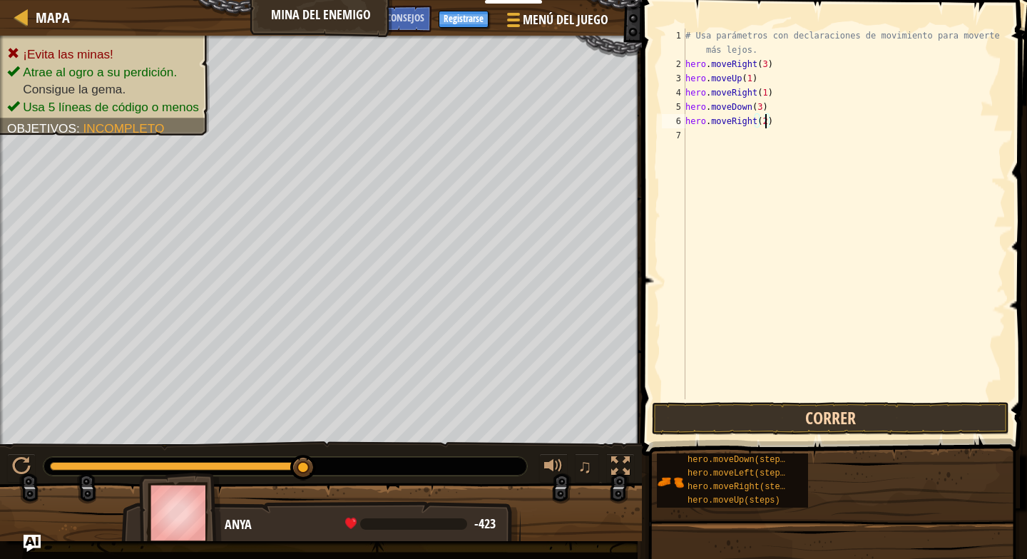
type textarea "hero.moveRight(2)"
click at [833, 414] on button "Correr" at bounding box center [830, 418] width 357 height 33
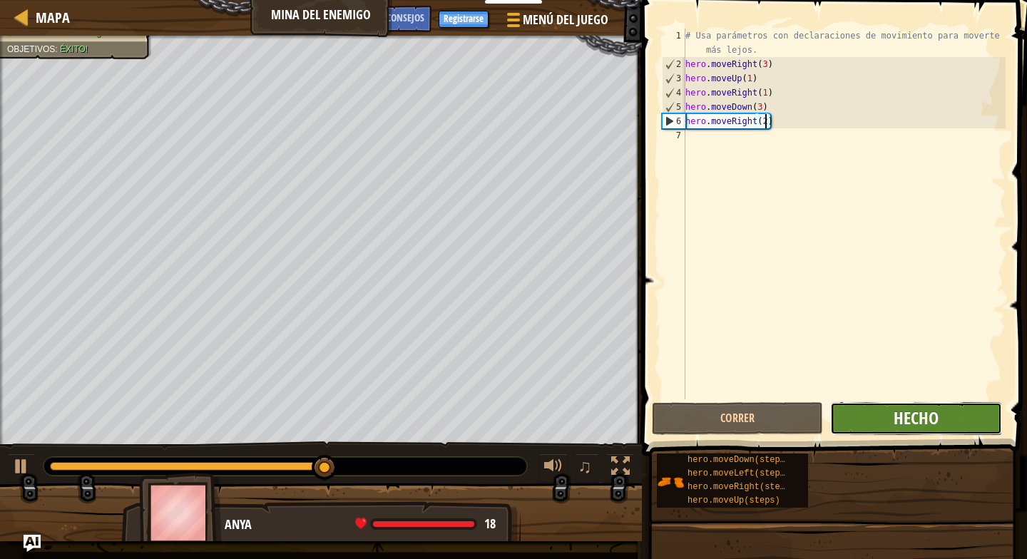
click at [932, 424] on span "Hecho" at bounding box center [916, 418] width 45 height 23
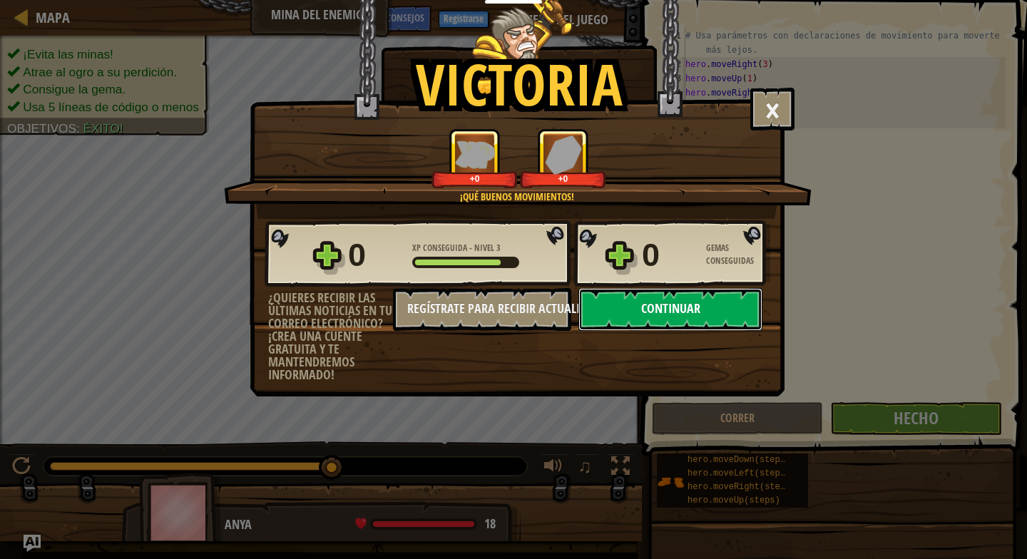
click at [705, 311] on button "Continuar" at bounding box center [671, 309] width 184 height 43
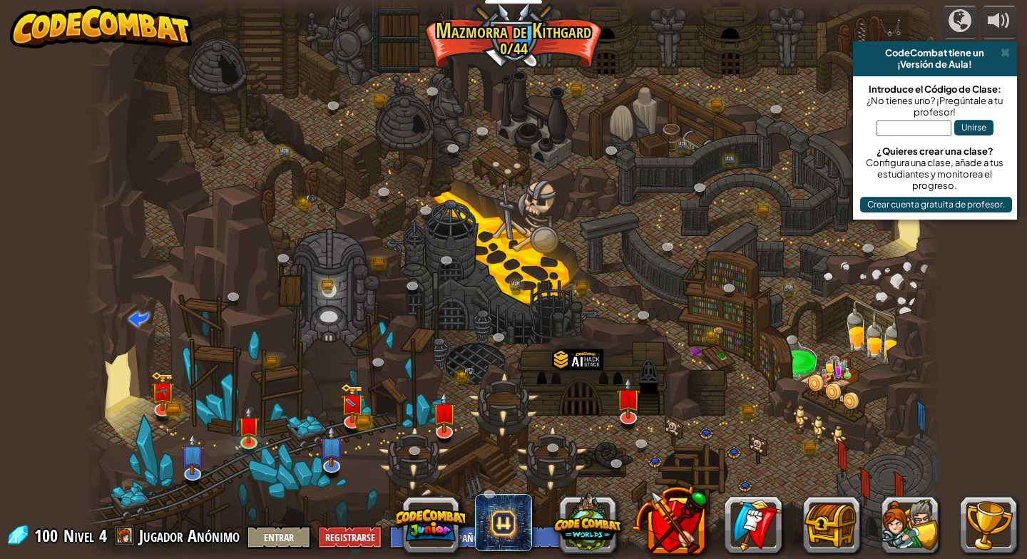
select select "es-ES"
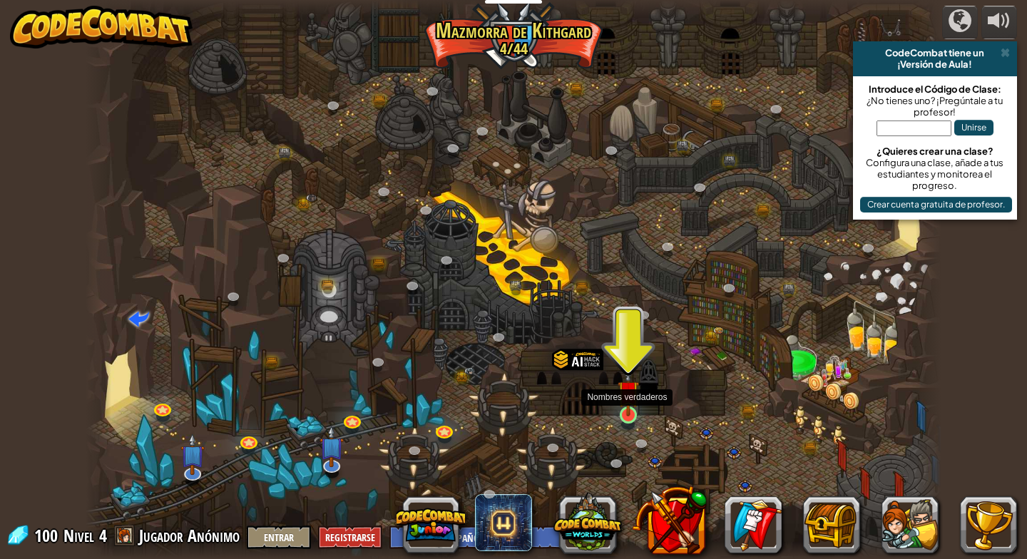
click at [628, 409] on img at bounding box center [629, 392] width 22 height 50
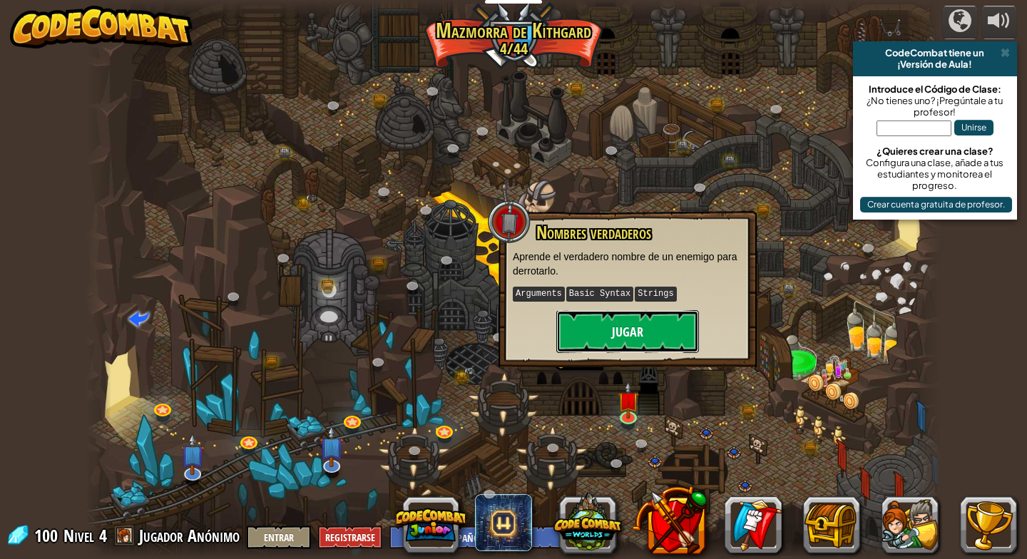
click at [628, 327] on button "Jugar" at bounding box center [627, 331] width 143 height 43
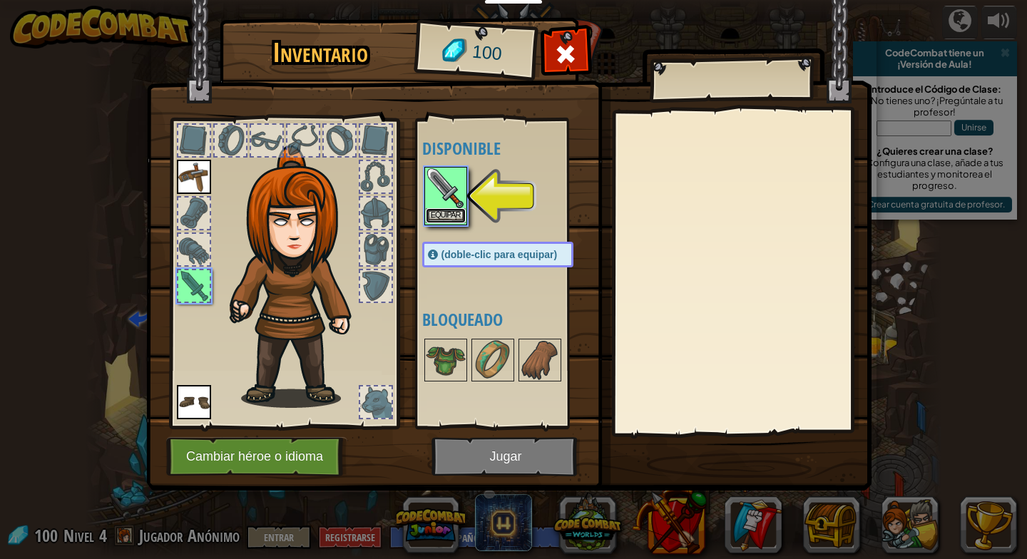
click at [449, 218] on button "Equipar" at bounding box center [446, 215] width 40 height 15
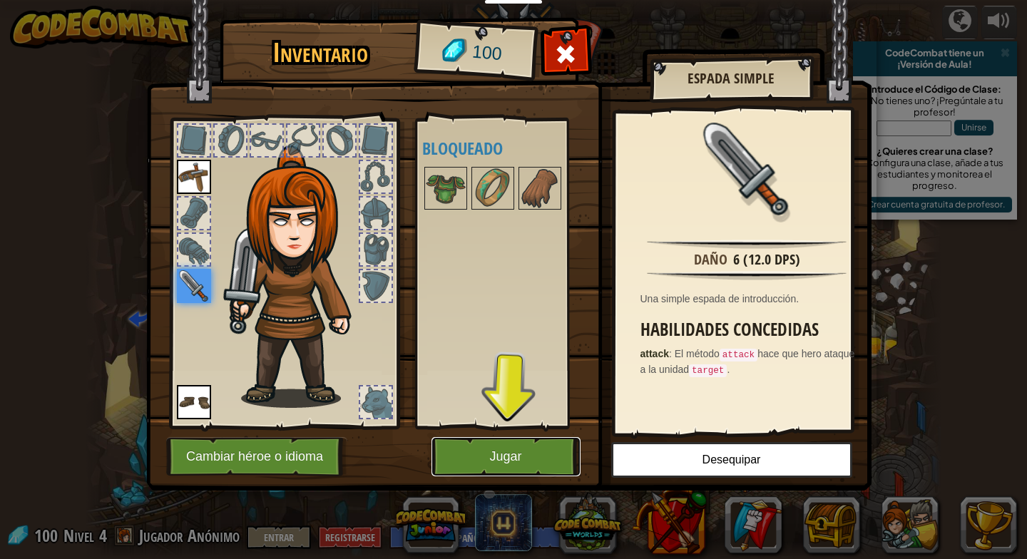
click at [525, 452] on button "Jugar" at bounding box center [506, 456] width 149 height 39
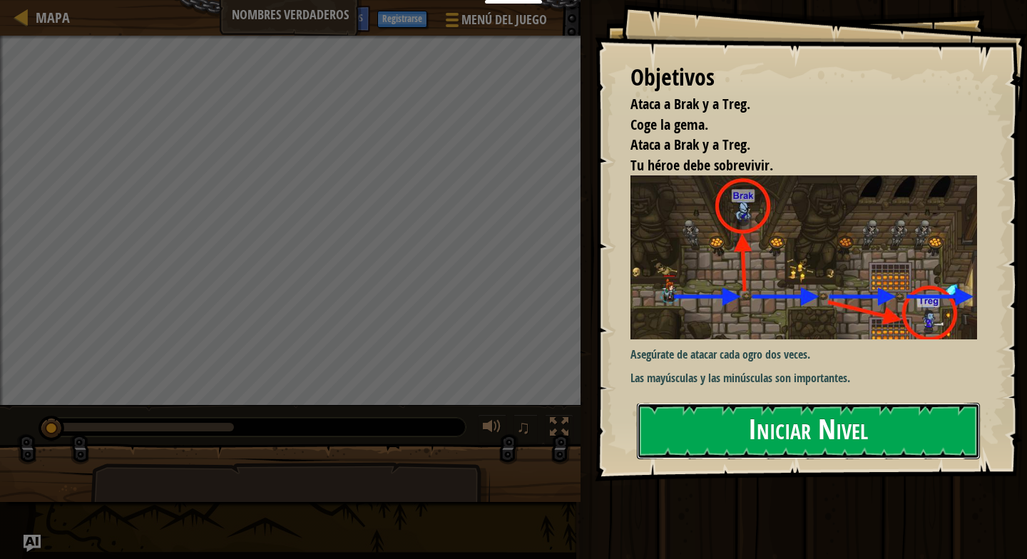
click at [811, 441] on button "Iniciar Nivel" at bounding box center [808, 431] width 343 height 56
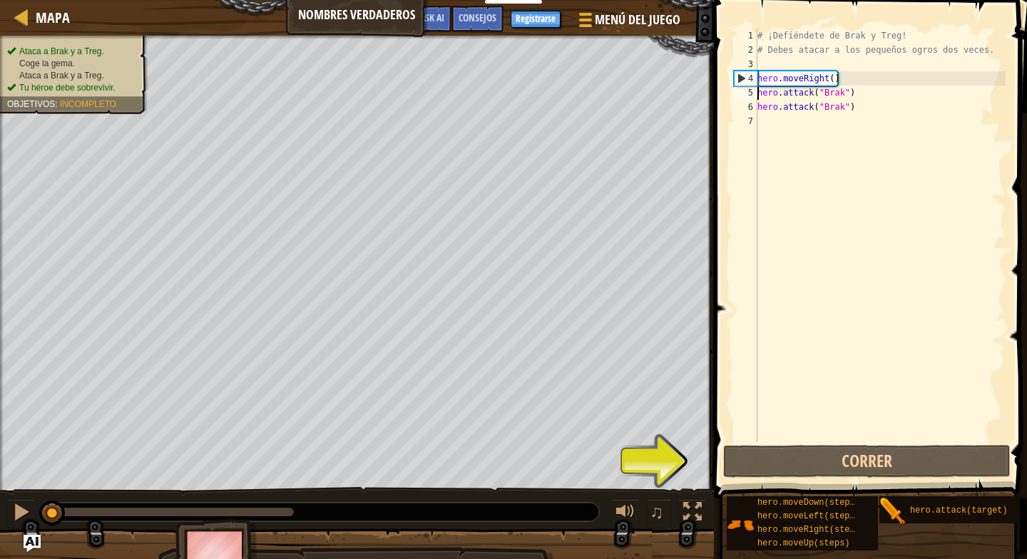
type textarea "hero.moveRight()"
click at [743, 76] on div "4" at bounding box center [746, 78] width 23 height 14
click at [737, 79] on div "4" at bounding box center [746, 78] width 23 height 14
type textarea "hero.moveRight()"
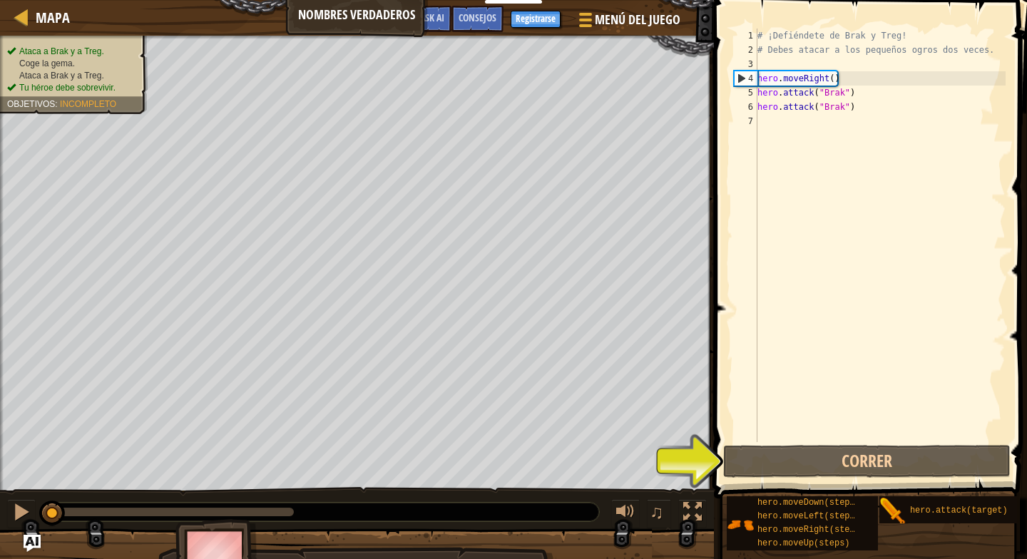
click at [860, 78] on div "# ¡Defiéndete de Brak y Treg! # Debes atacar a los pequeños ogros dos veces. he…" at bounding box center [880, 250] width 251 height 442
click at [857, 78] on div "# ¡Defiéndete de Brak y Treg! # Debes atacar a los pequeños ogros dos veces. he…" at bounding box center [880, 250] width 251 height 442
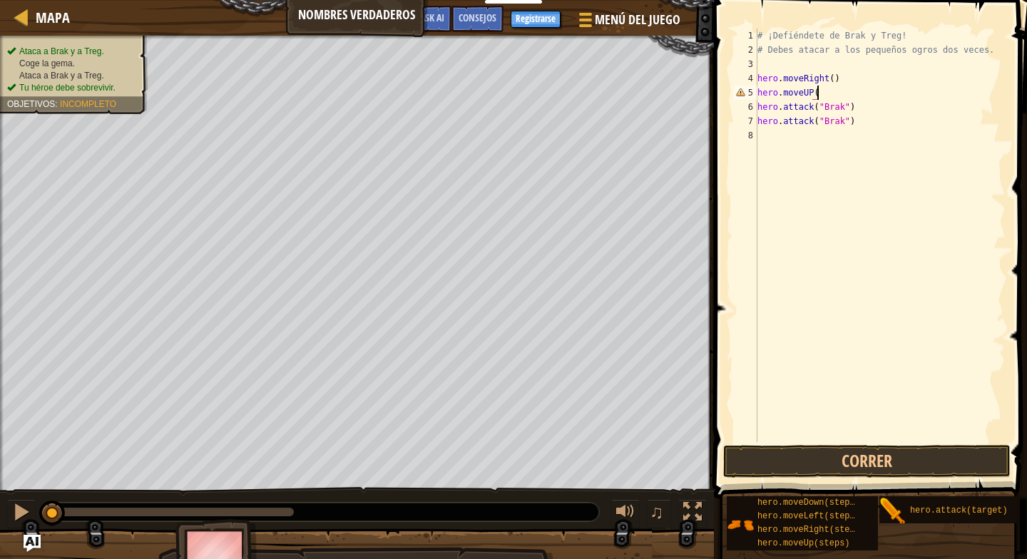
scroll to position [6, 9]
click at [877, 454] on button "Correr" at bounding box center [866, 461] width 287 height 33
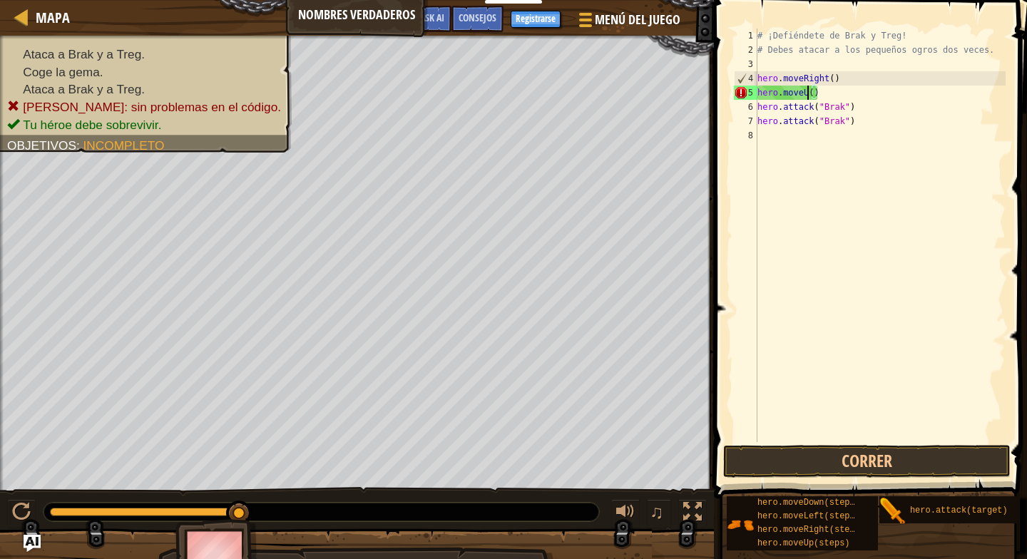
scroll to position [6, 8]
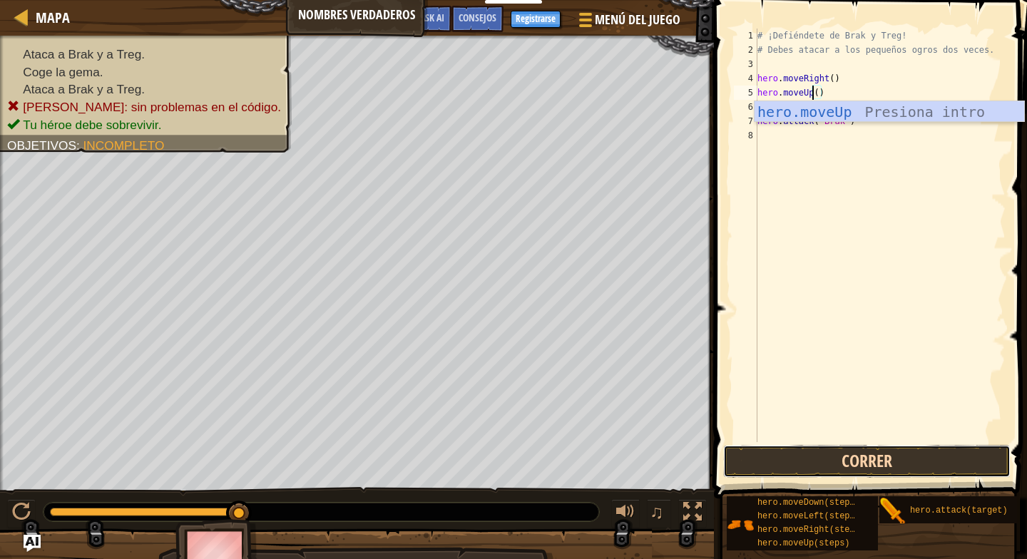
click at [867, 458] on button "Correr" at bounding box center [866, 461] width 287 height 33
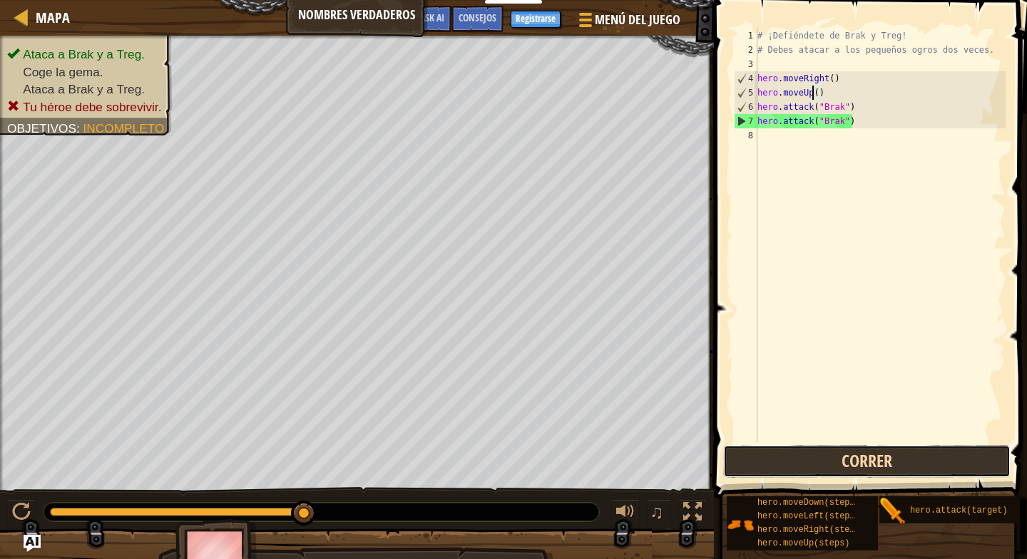
click at [939, 464] on button "Correr" at bounding box center [866, 461] width 287 height 33
click at [877, 459] on button "Correr" at bounding box center [866, 461] width 287 height 33
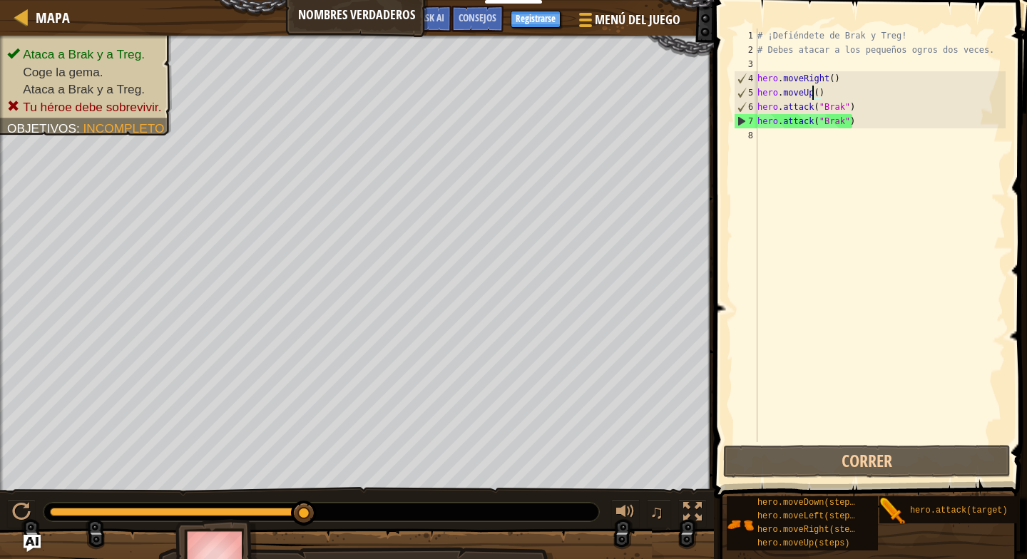
click at [864, 121] on div "# ¡Defiéndete de Brak y Treg! # Debes atacar a los pequeños ogros dos veces. he…" at bounding box center [880, 250] width 251 height 442
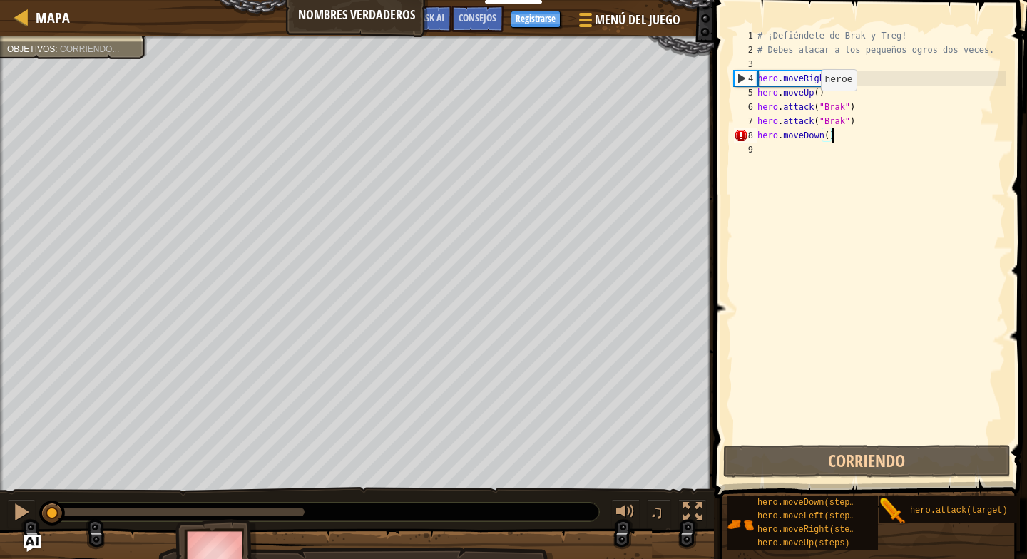
scroll to position [6, 10]
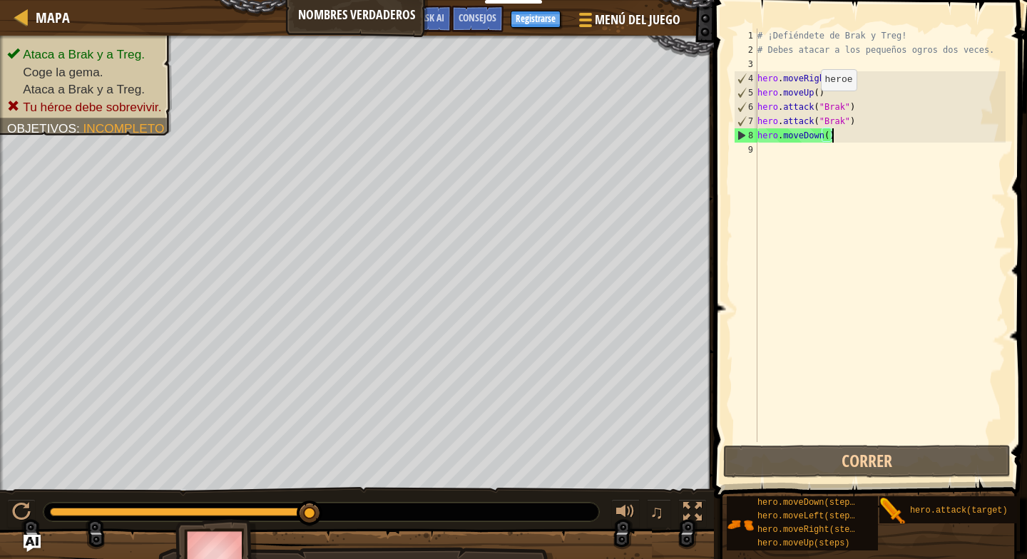
type textarea "hero.attack("Brak")"
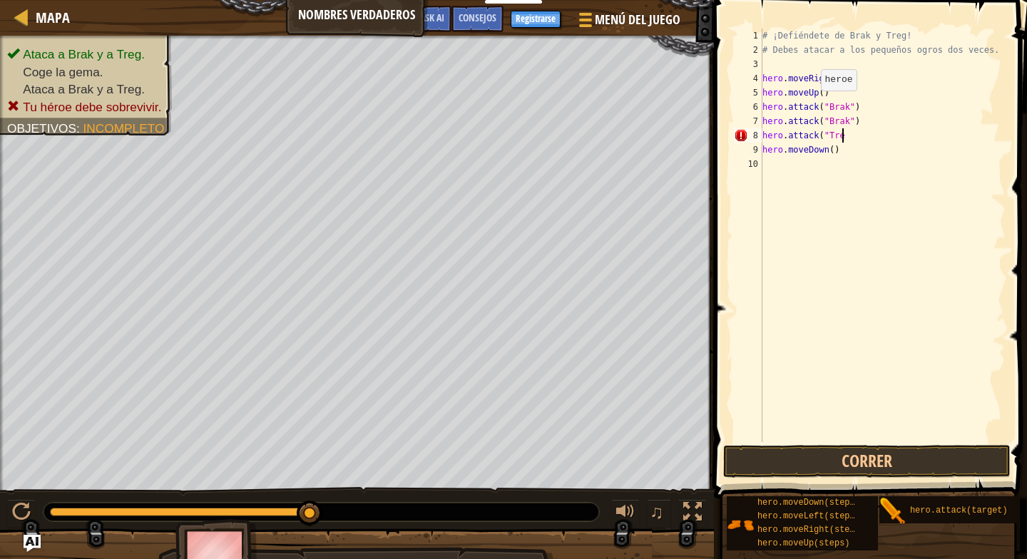
scroll to position [6, 11]
type textarea "hero.attack("Treg")"
paste textarea "hero.attack("Treg")"
type textarea "hero.attack("Treg")"
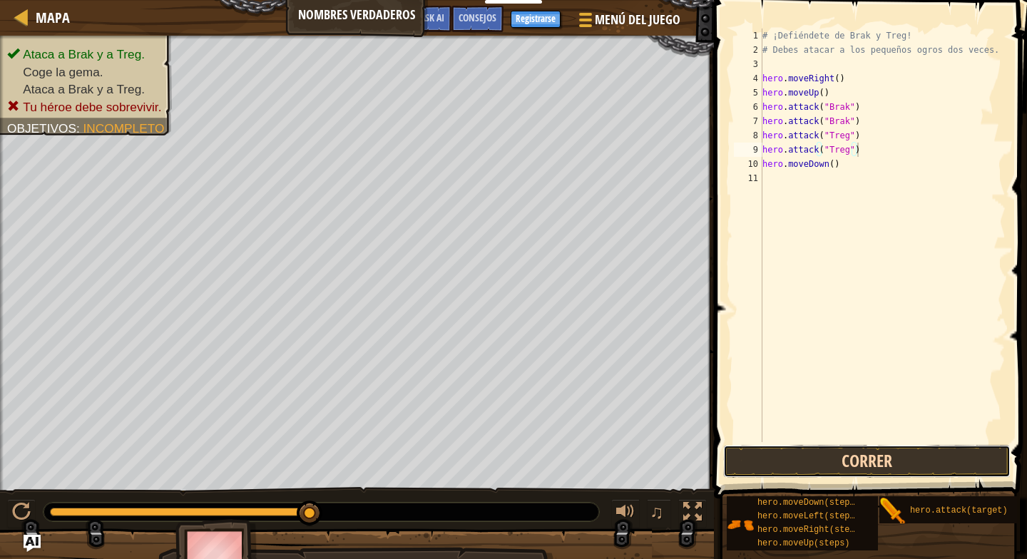
click at [883, 469] on button "Correr" at bounding box center [866, 461] width 287 height 33
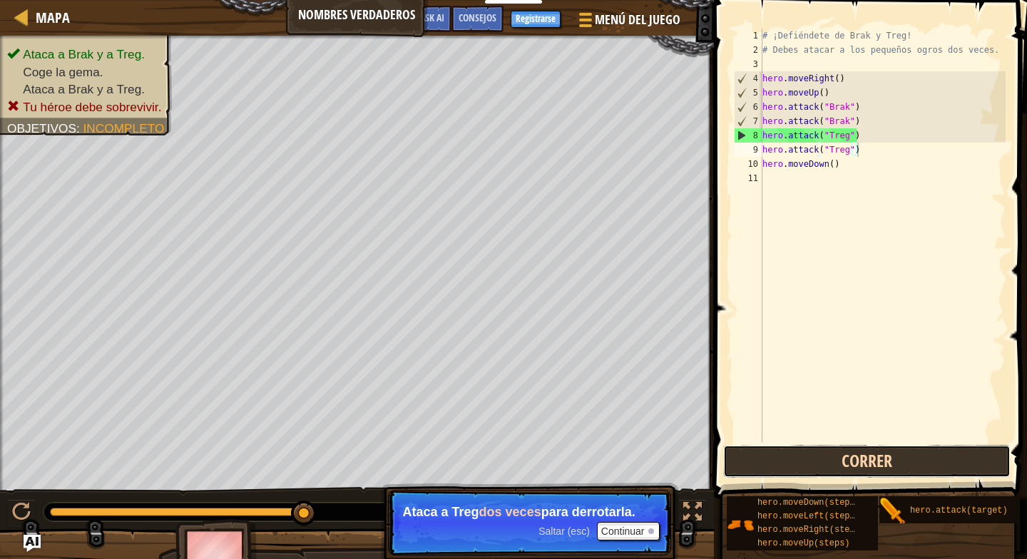
click at [857, 460] on button "Correr" at bounding box center [866, 461] width 287 height 33
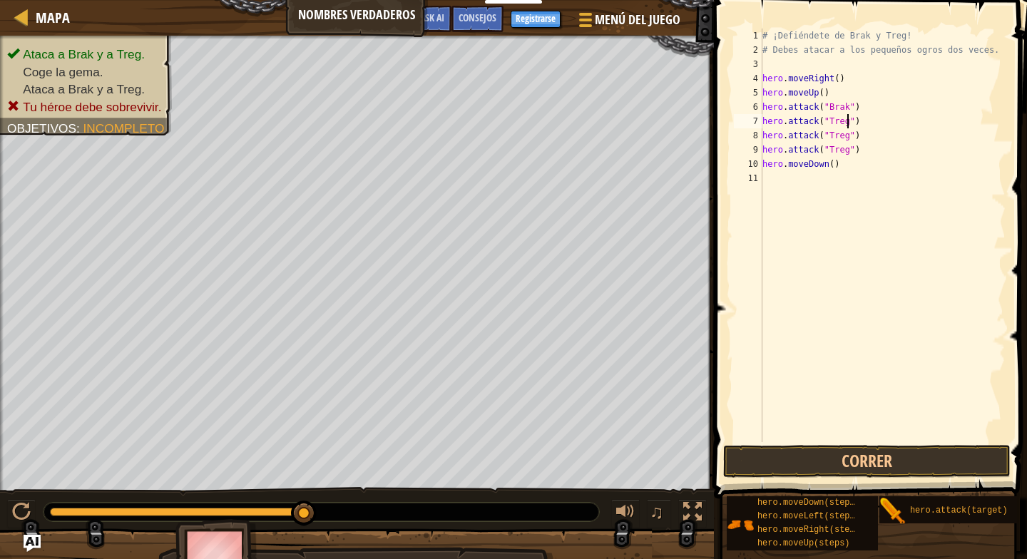
scroll to position [6, 12]
click at [860, 454] on button "Correr" at bounding box center [866, 461] width 287 height 33
click at [891, 460] on button "Correr" at bounding box center [866, 461] width 287 height 33
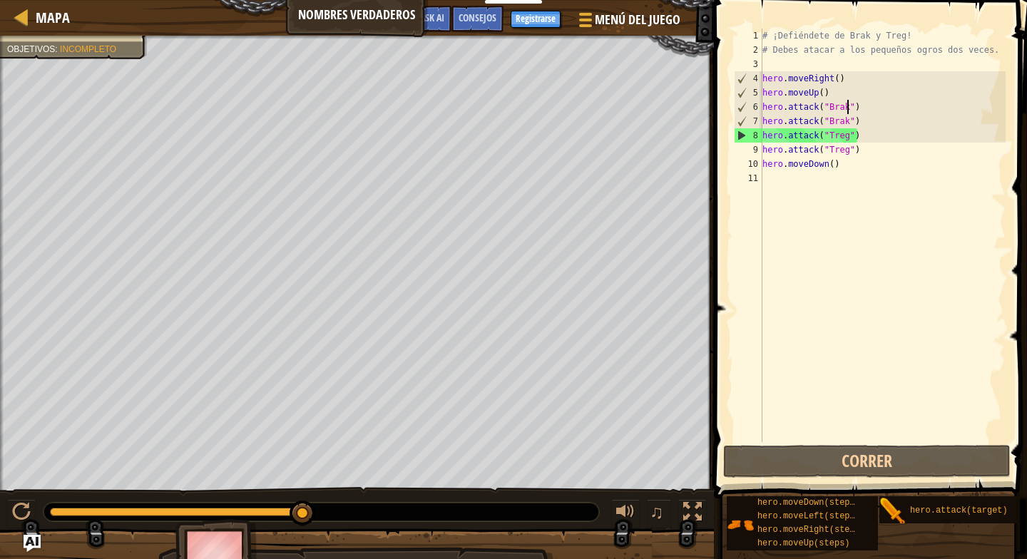
type textarea "hero.moveUp()"
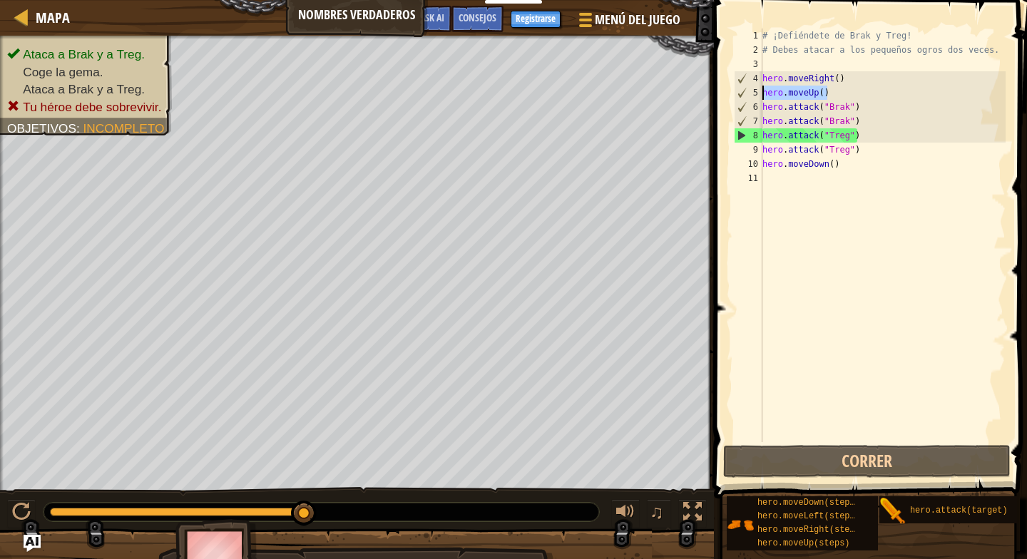
scroll to position [6, 0]
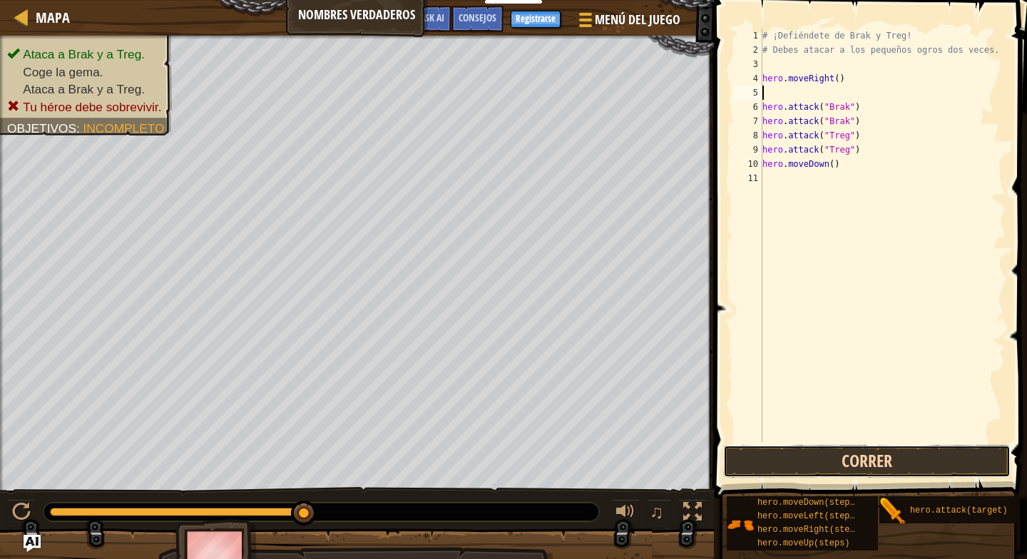
click at [900, 455] on button "Correr" at bounding box center [866, 461] width 287 height 33
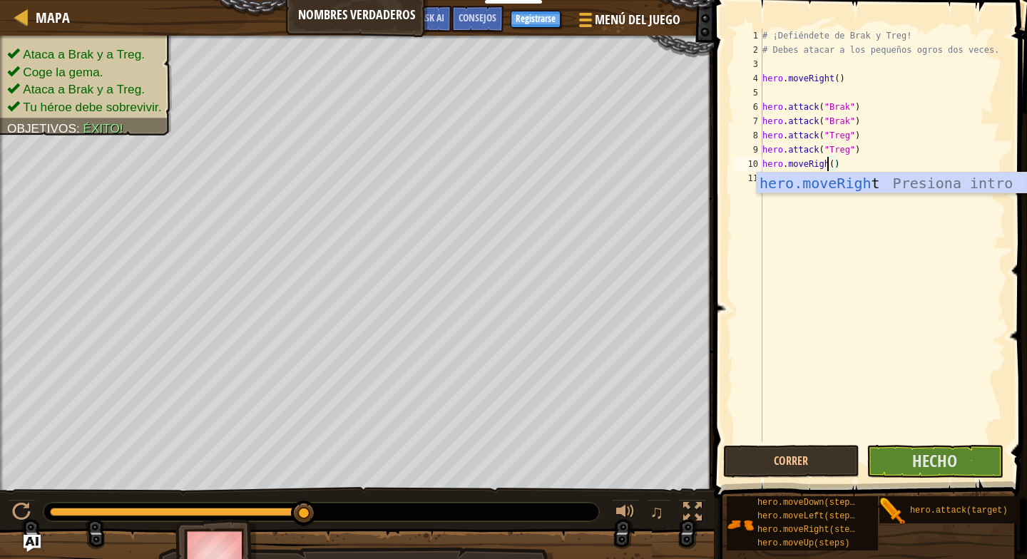
scroll to position [6, 10]
type textarea "hero.moveRight()"
click at [939, 464] on span "Hecho" at bounding box center [934, 460] width 45 height 23
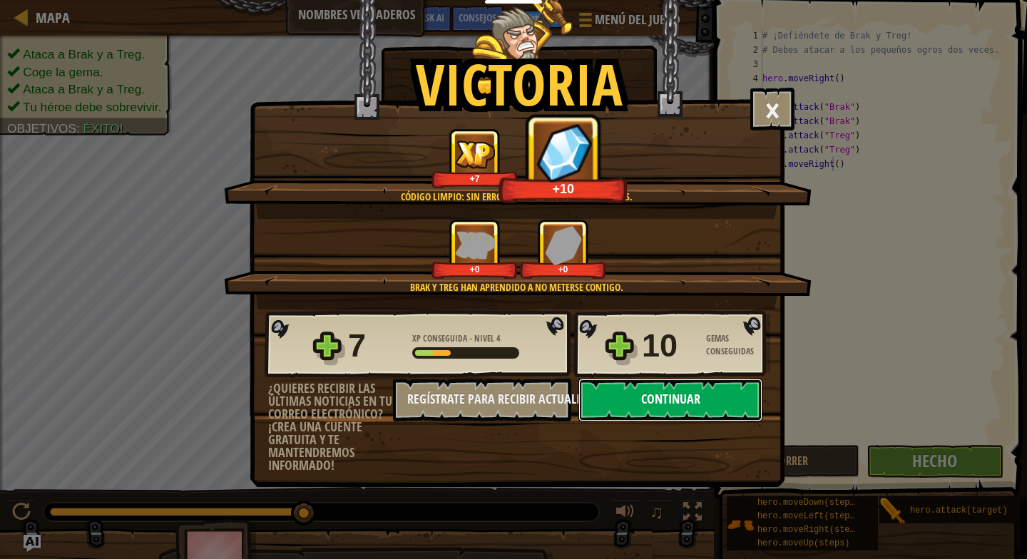
click at [719, 395] on button "Continuar" at bounding box center [671, 400] width 184 height 43
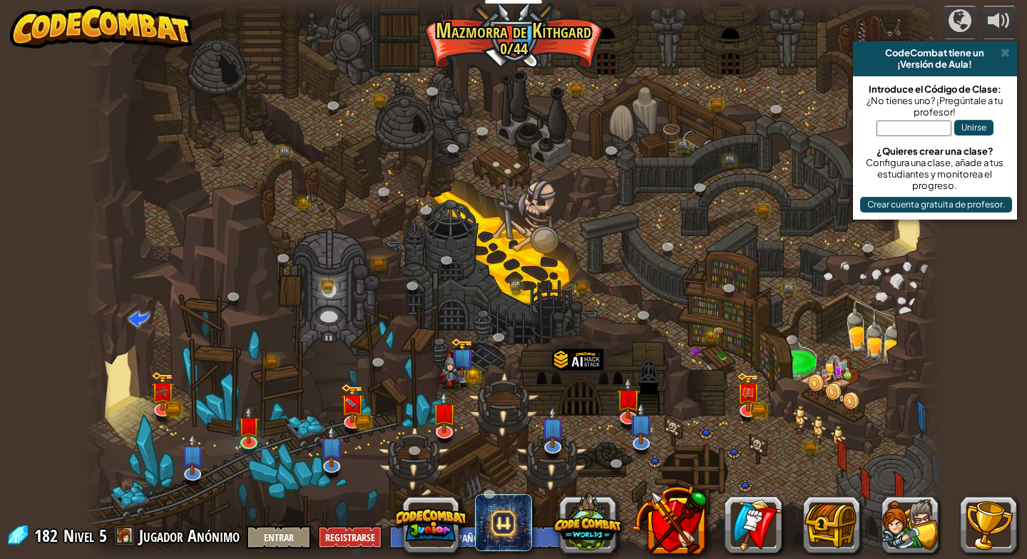
select select "es-ES"
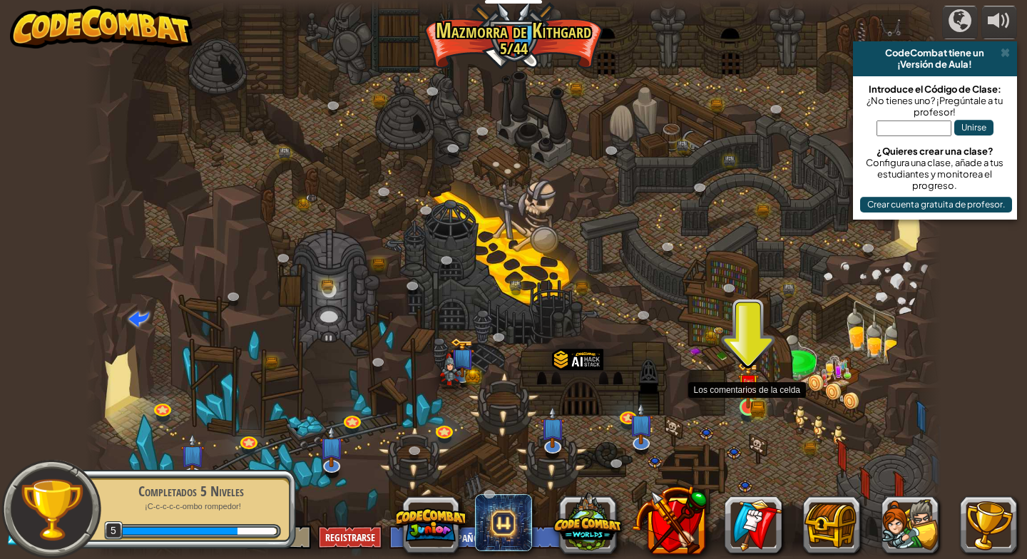
click at [748, 405] on img at bounding box center [749, 385] width 22 height 48
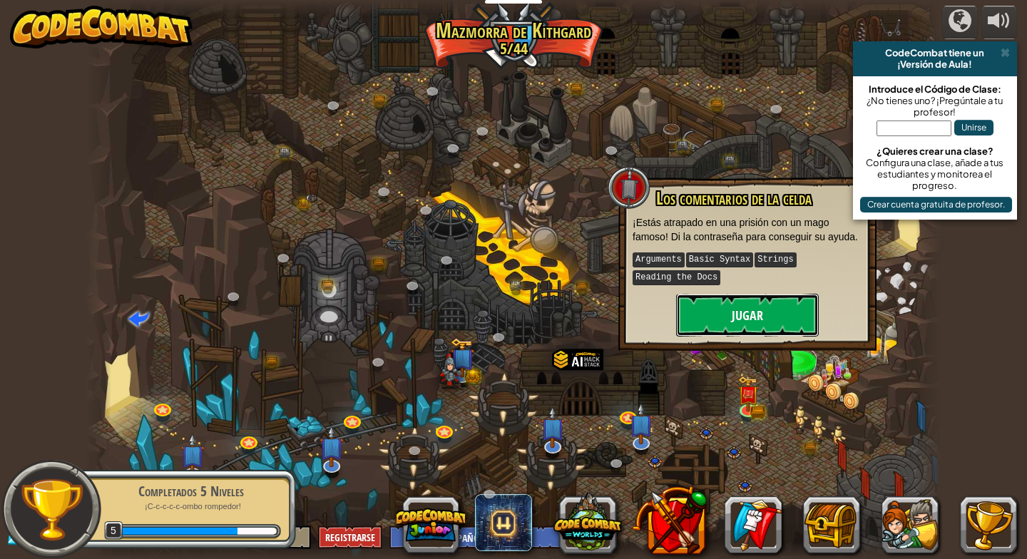
click at [744, 322] on button "Jugar" at bounding box center [747, 315] width 143 height 43
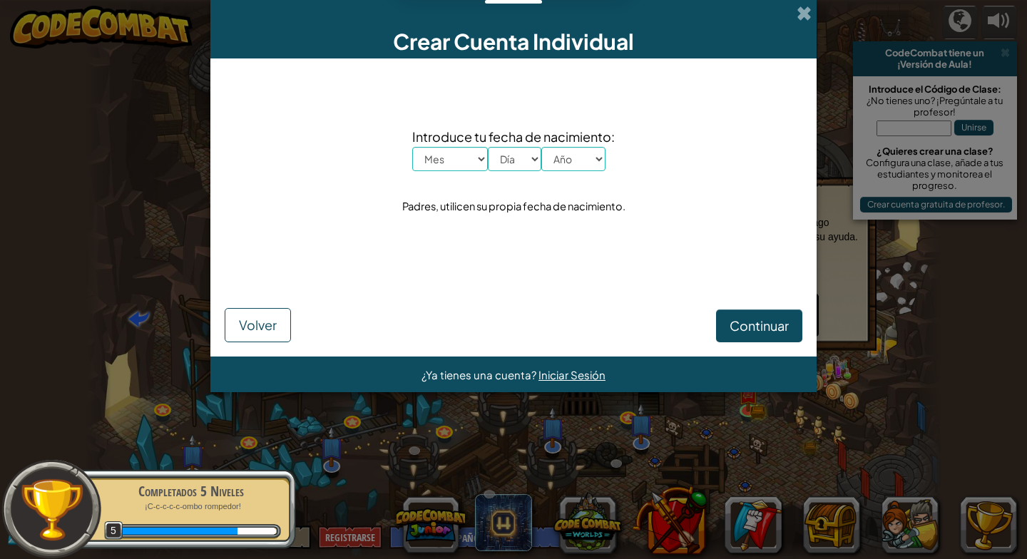
click at [793, 4] on div "Crear Cuenta Individual" at bounding box center [513, 29] width 606 height 58
click at [803, 12] on span at bounding box center [804, 13] width 15 height 15
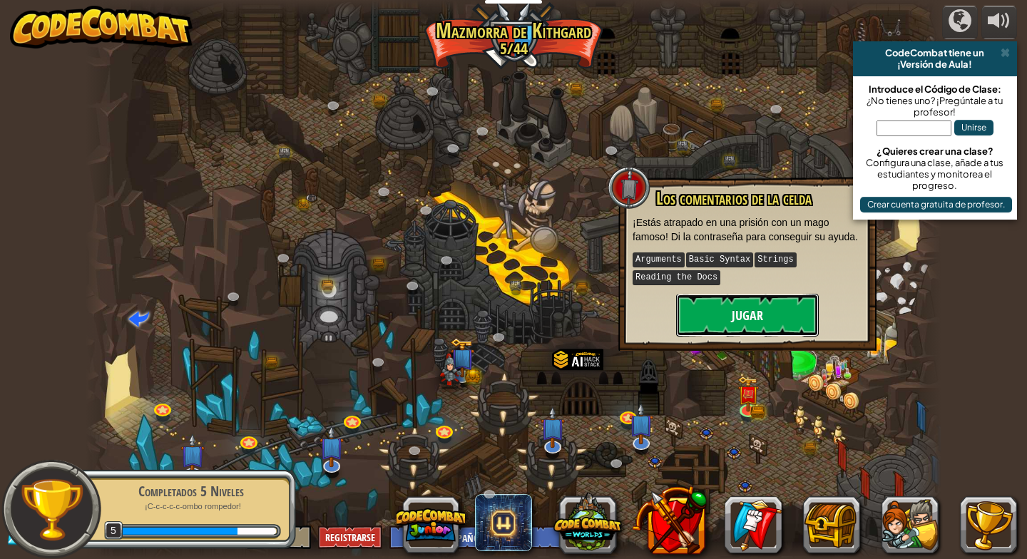
click at [770, 326] on button "Jugar" at bounding box center [747, 315] width 143 height 43
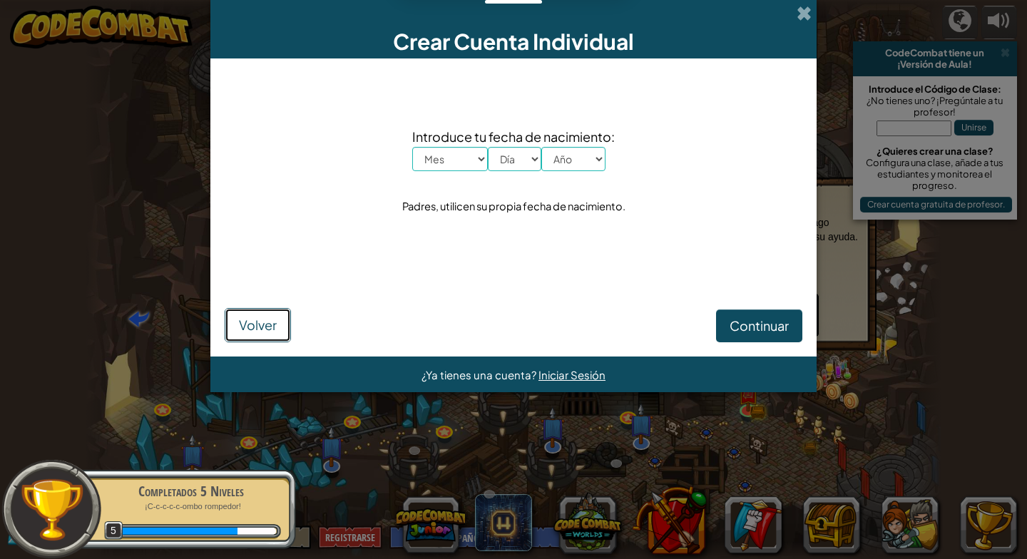
click at [272, 327] on span "Volver" at bounding box center [258, 325] width 38 height 16
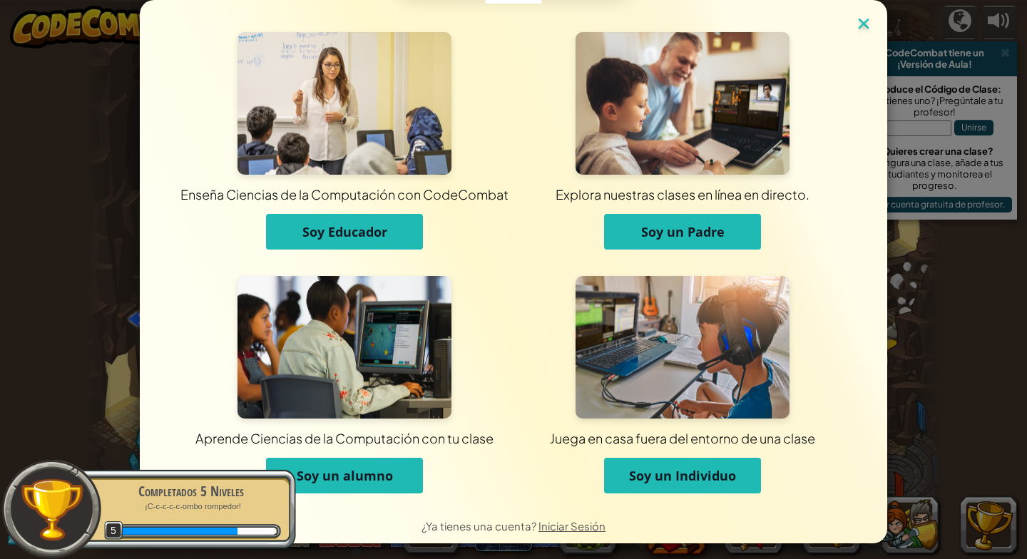
click at [855, 24] on img at bounding box center [864, 24] width 19 height 21
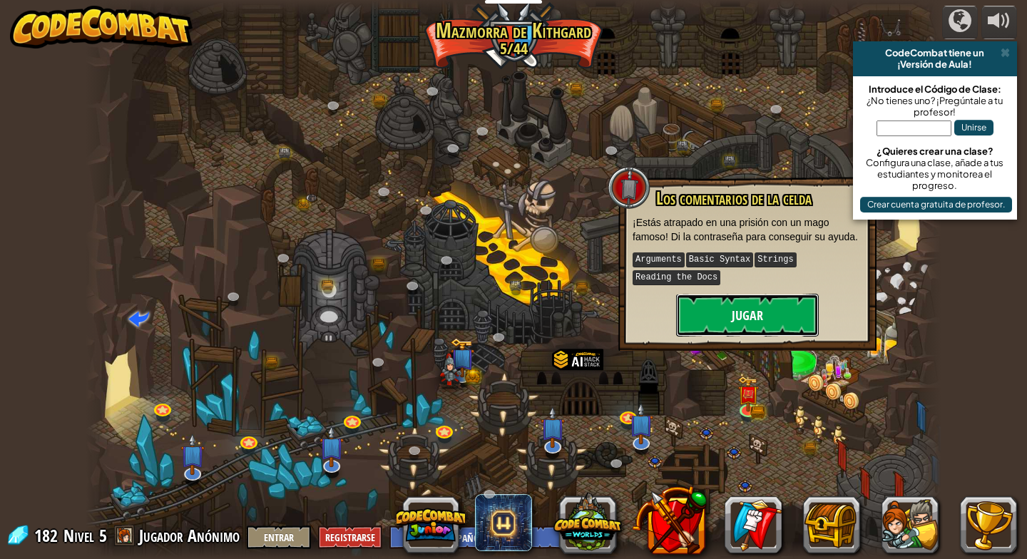
click at [775, 317] on button "Jugar" at bounding box center [747, 315] width 143 height 43
